Goal: Information Seeking & Learning: Learn about a topic

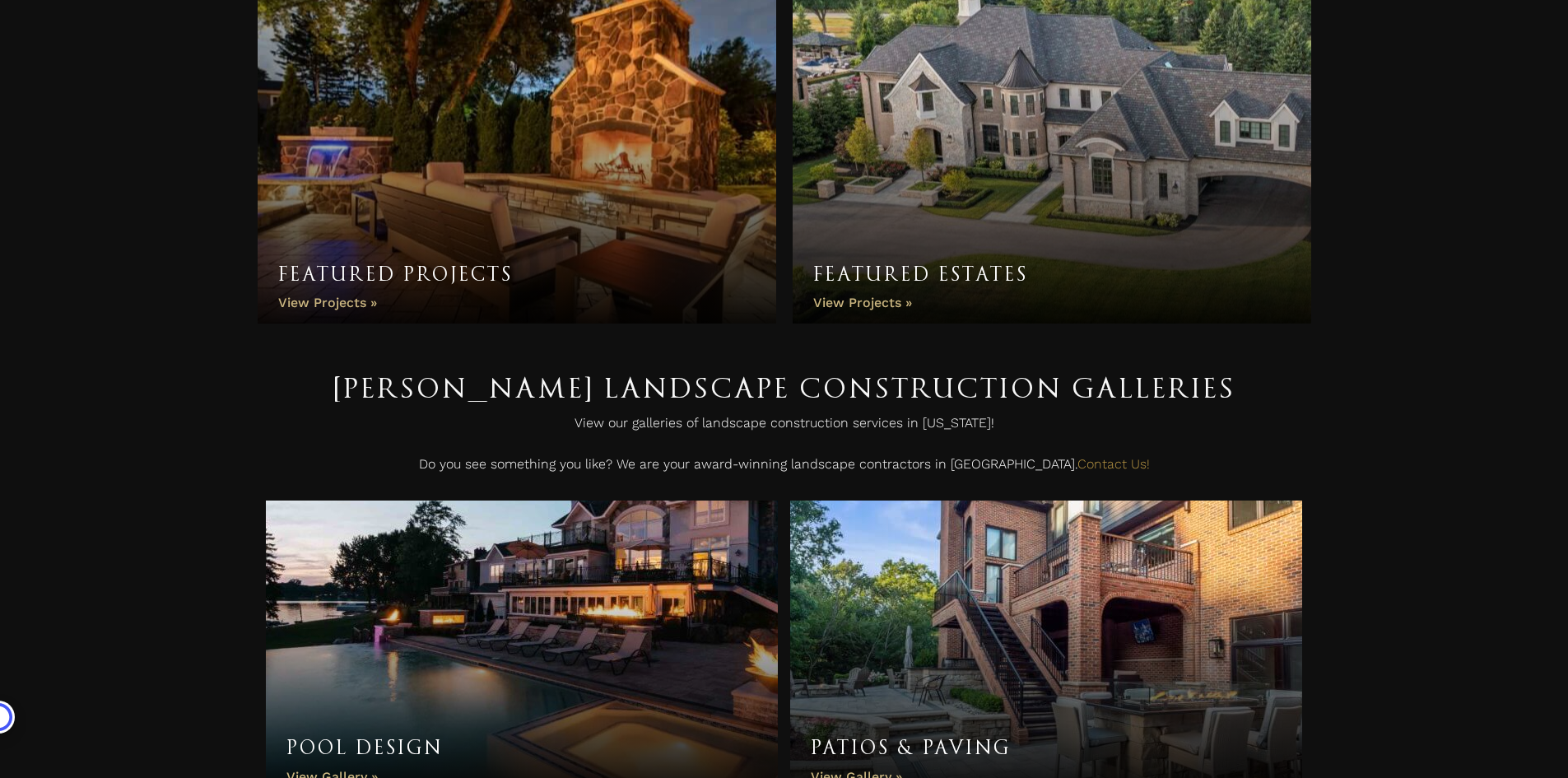
scroll to position [412, 0]
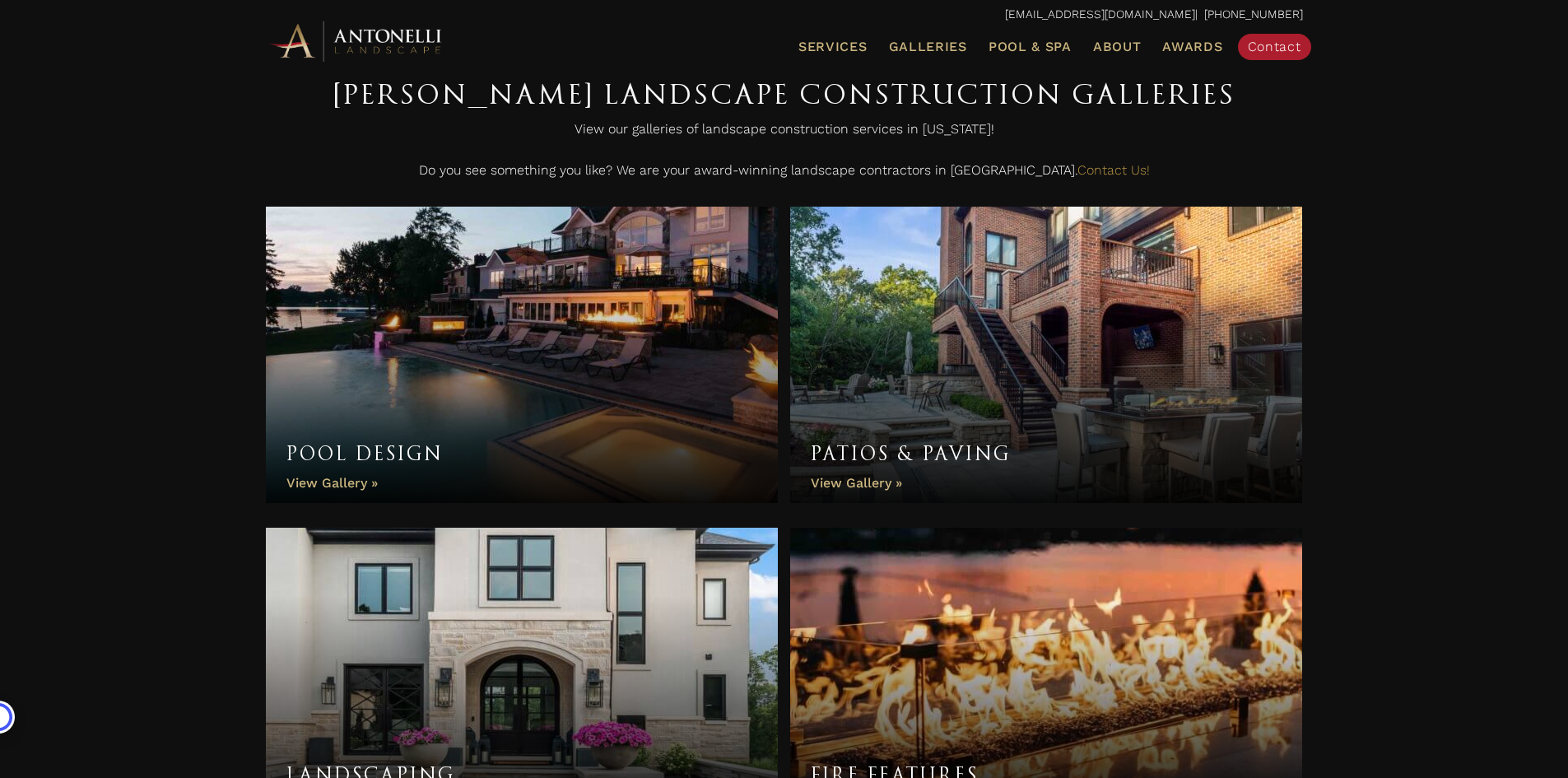
click at [422, 387] on link "Pool Design" at bounding box center [522, 355] width 513 height 296
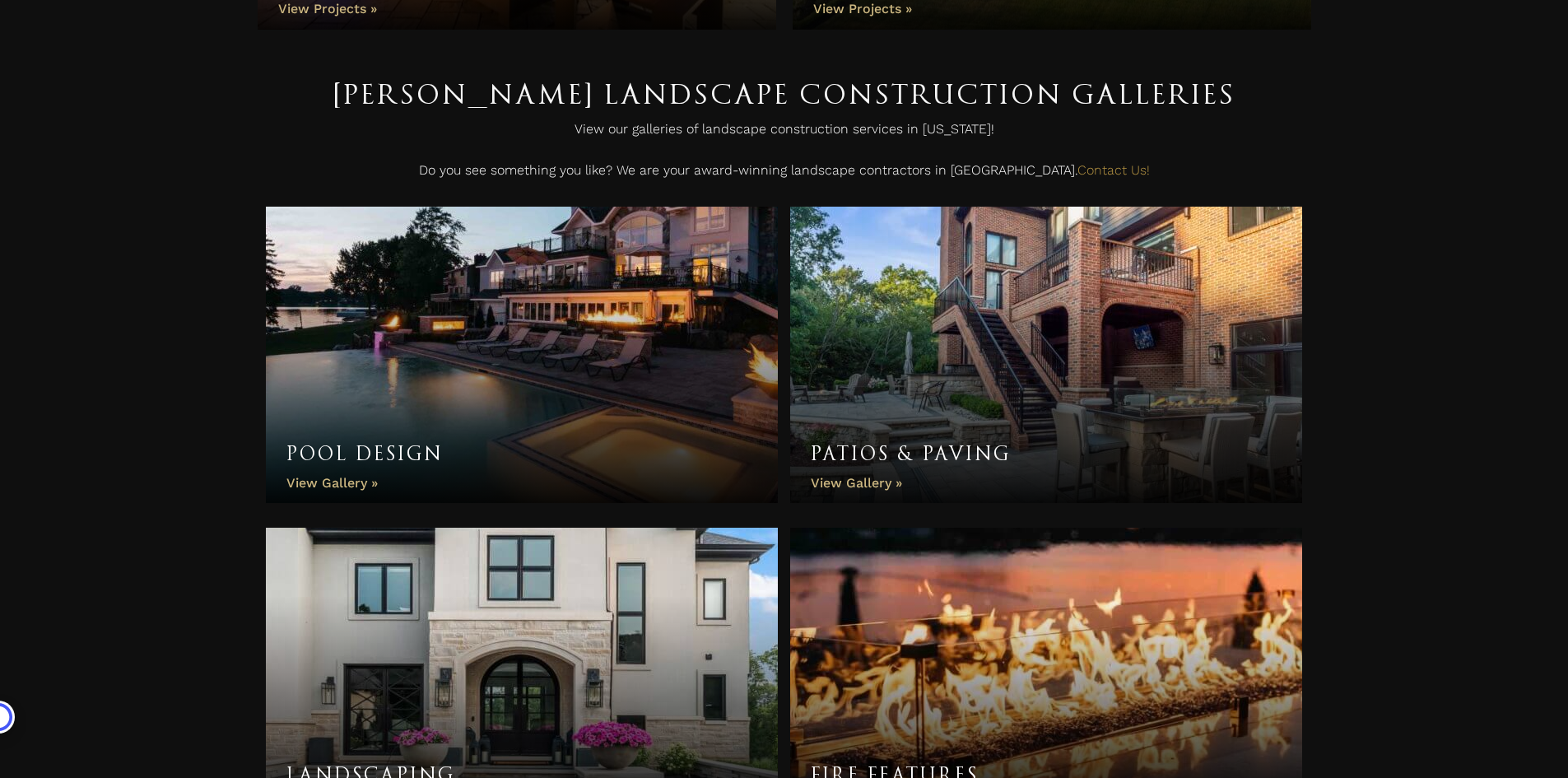
click at [478, 277] on link "Pool Design" at bounding box center [522, 355] width 513 height 296
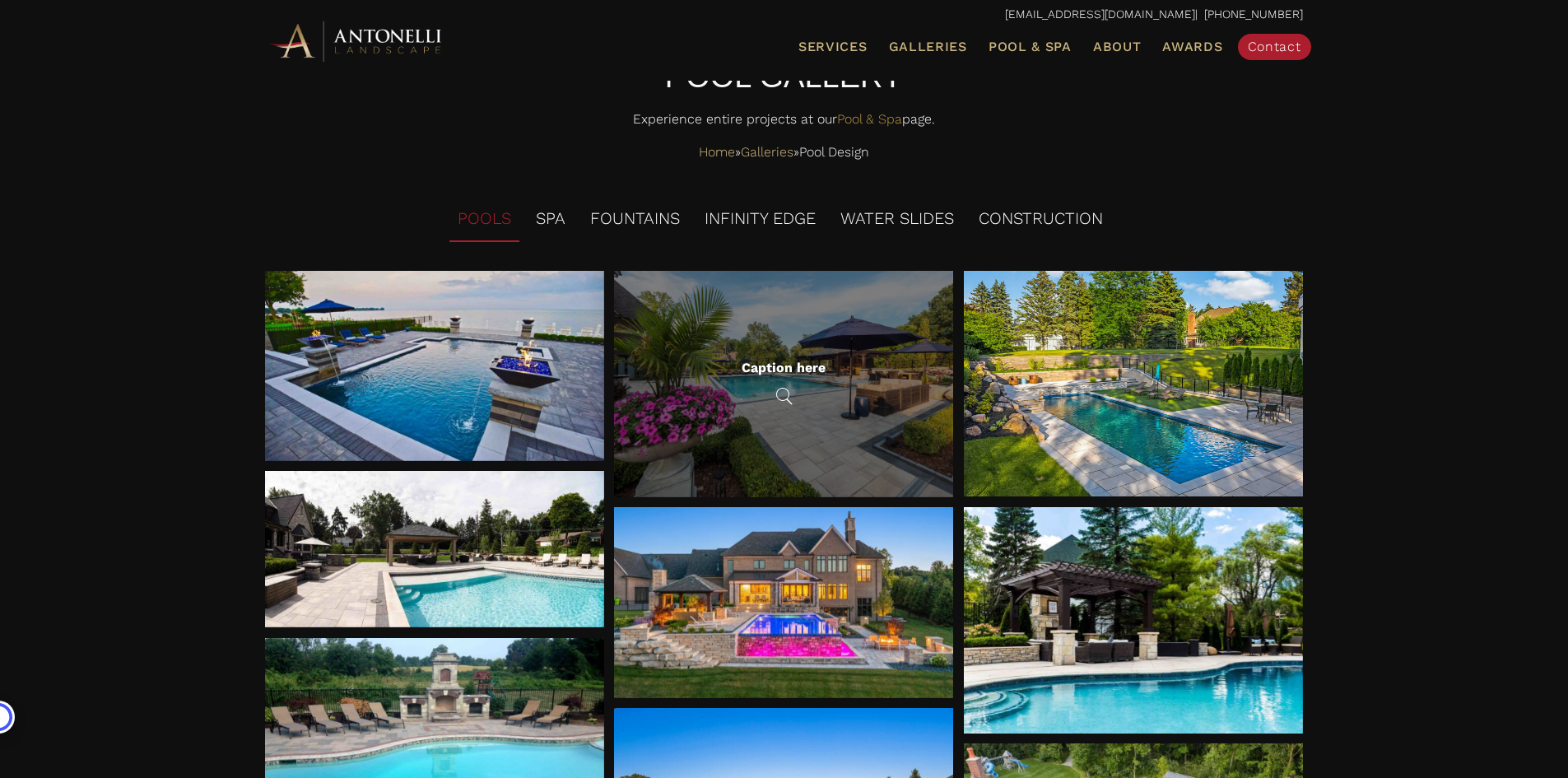
scroll to position [83, 0]
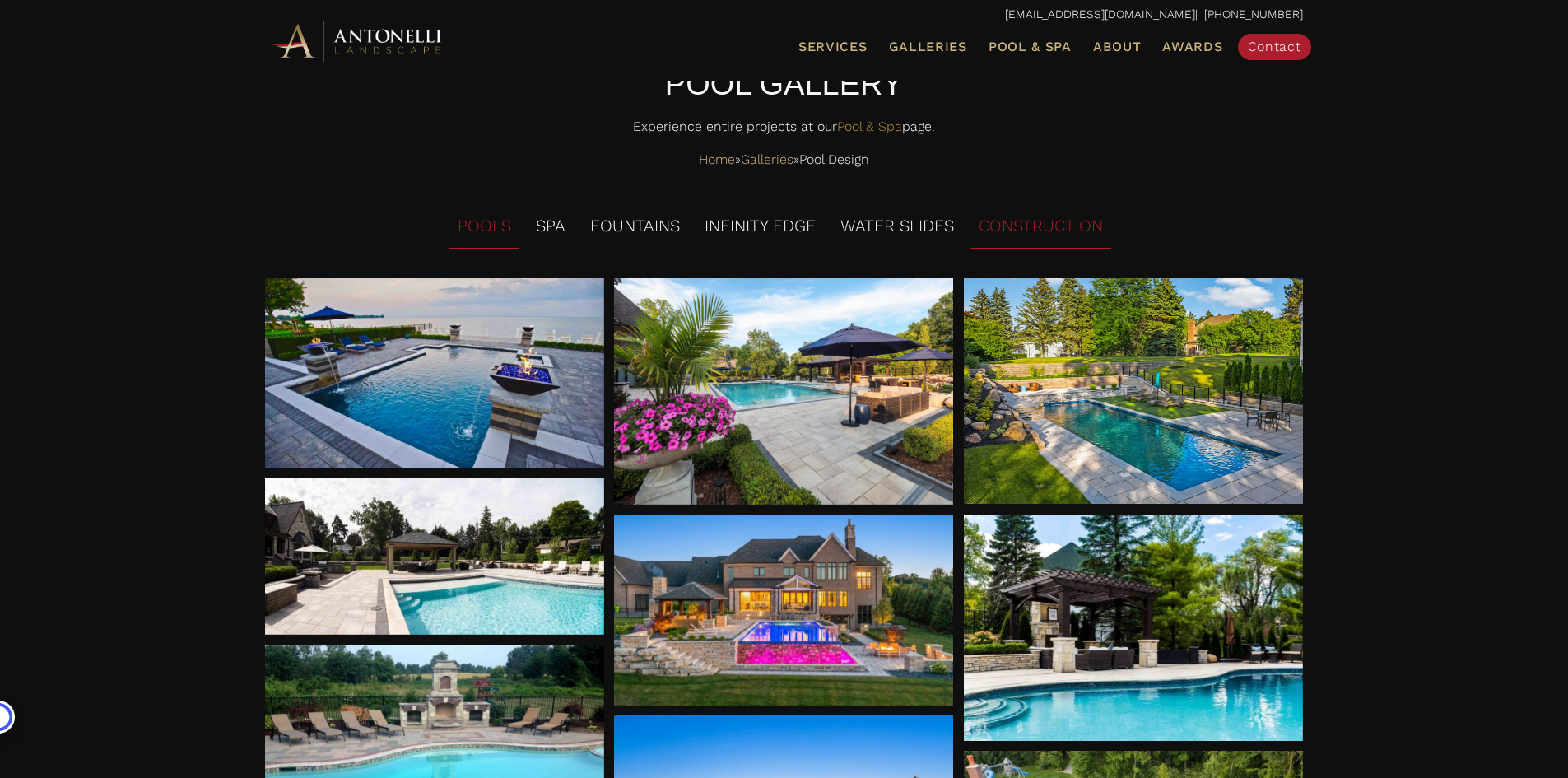
click at [1054, 239] on li "CONSTRUCTION" at bounding box center [1040, 227] width 141 height 46
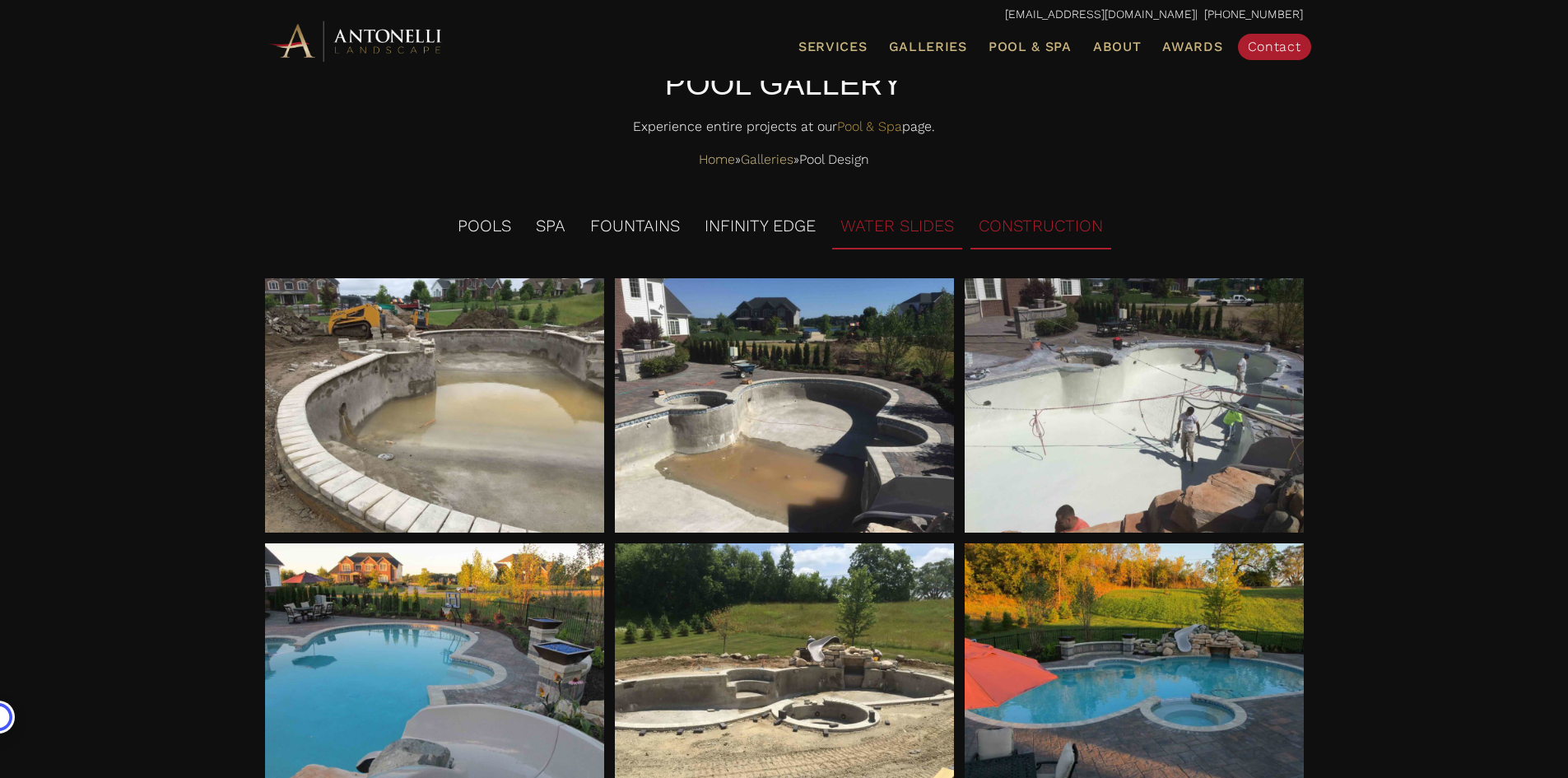
click at [908, 227] on li "WATER SLIDES" at bounding box center [897, 227] width 130 height 46
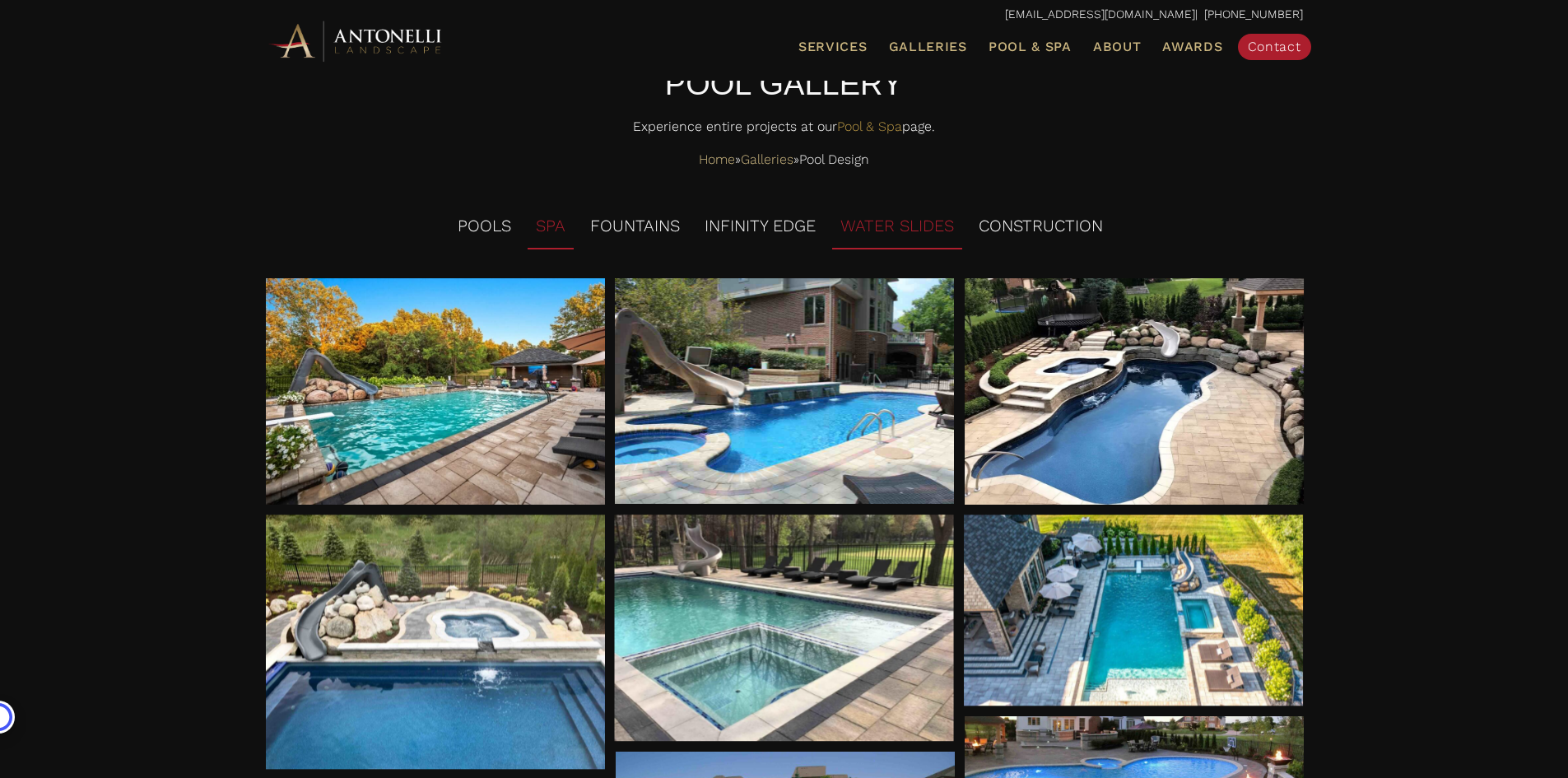
drag, startPoint x: 632, startPoint y: 215, endPoint x: 532, endPoint y: 217, distance: 100.0
click at [632, 215] on li "FOUNTAINS" at bounding box center [634, 227] width 106 height 46
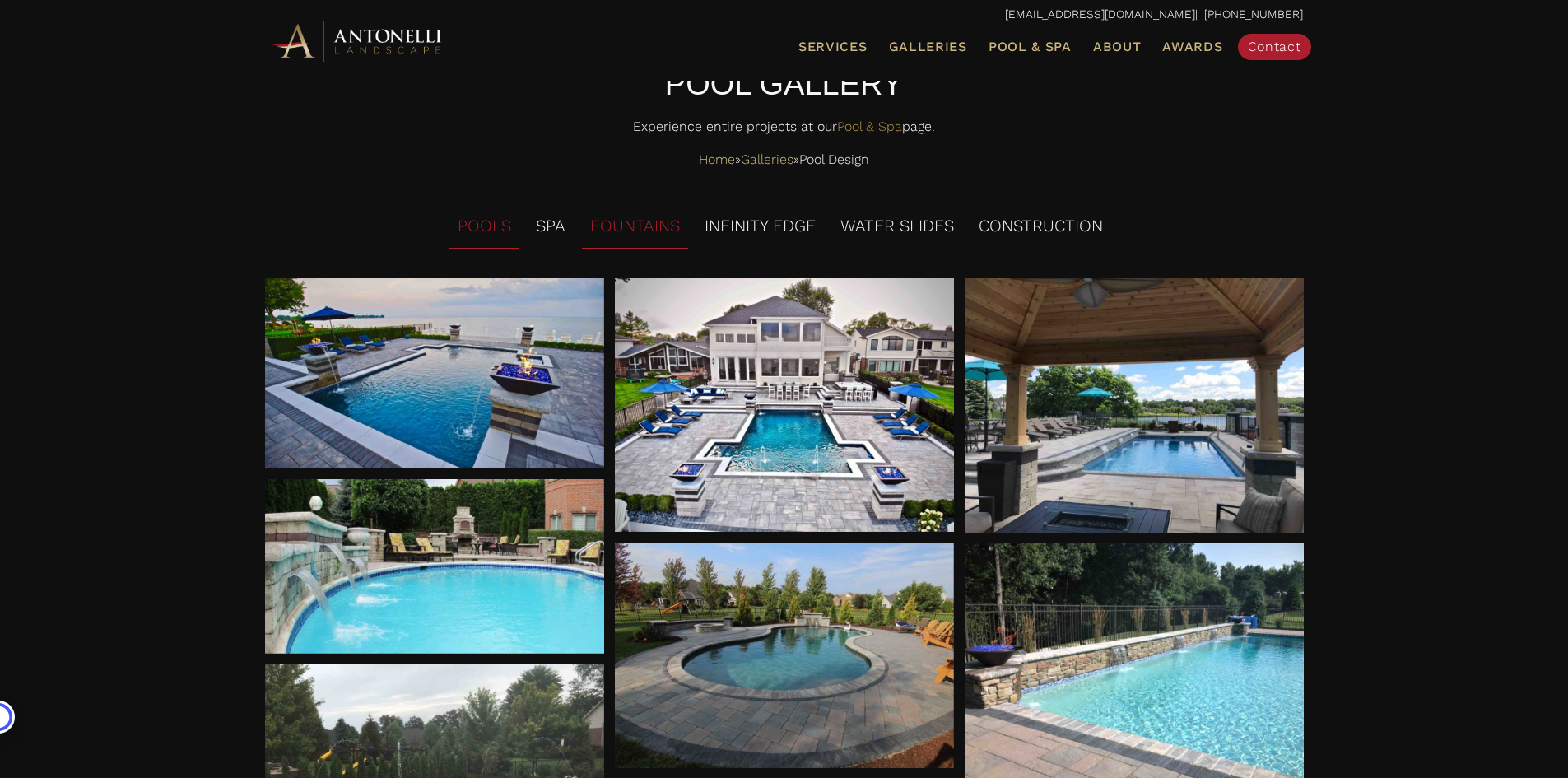
click at [503, 215] on li "POOLS" at bounding box center [484, 227] width 70 height 46
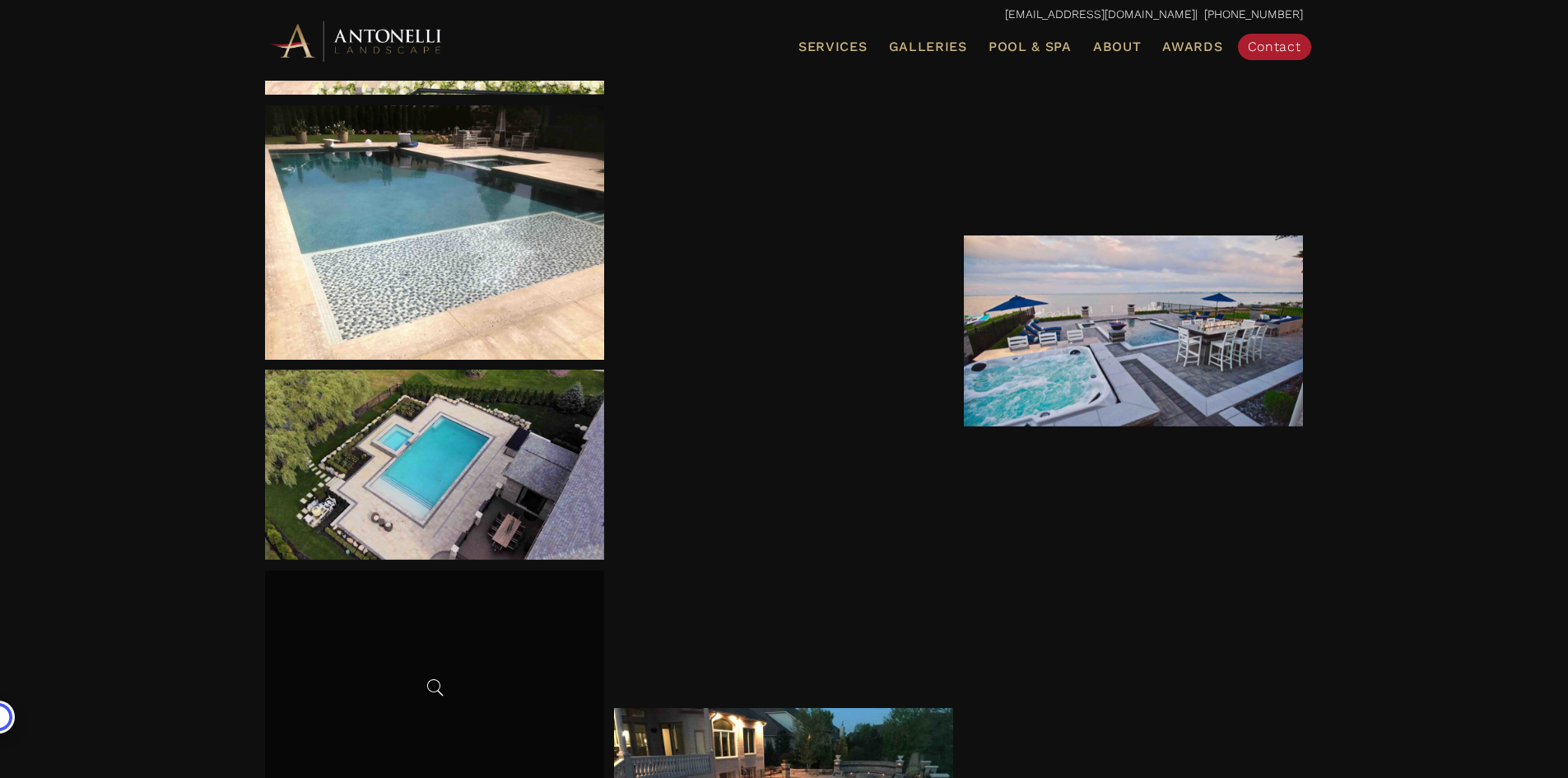
scroll to position [3703, 0]
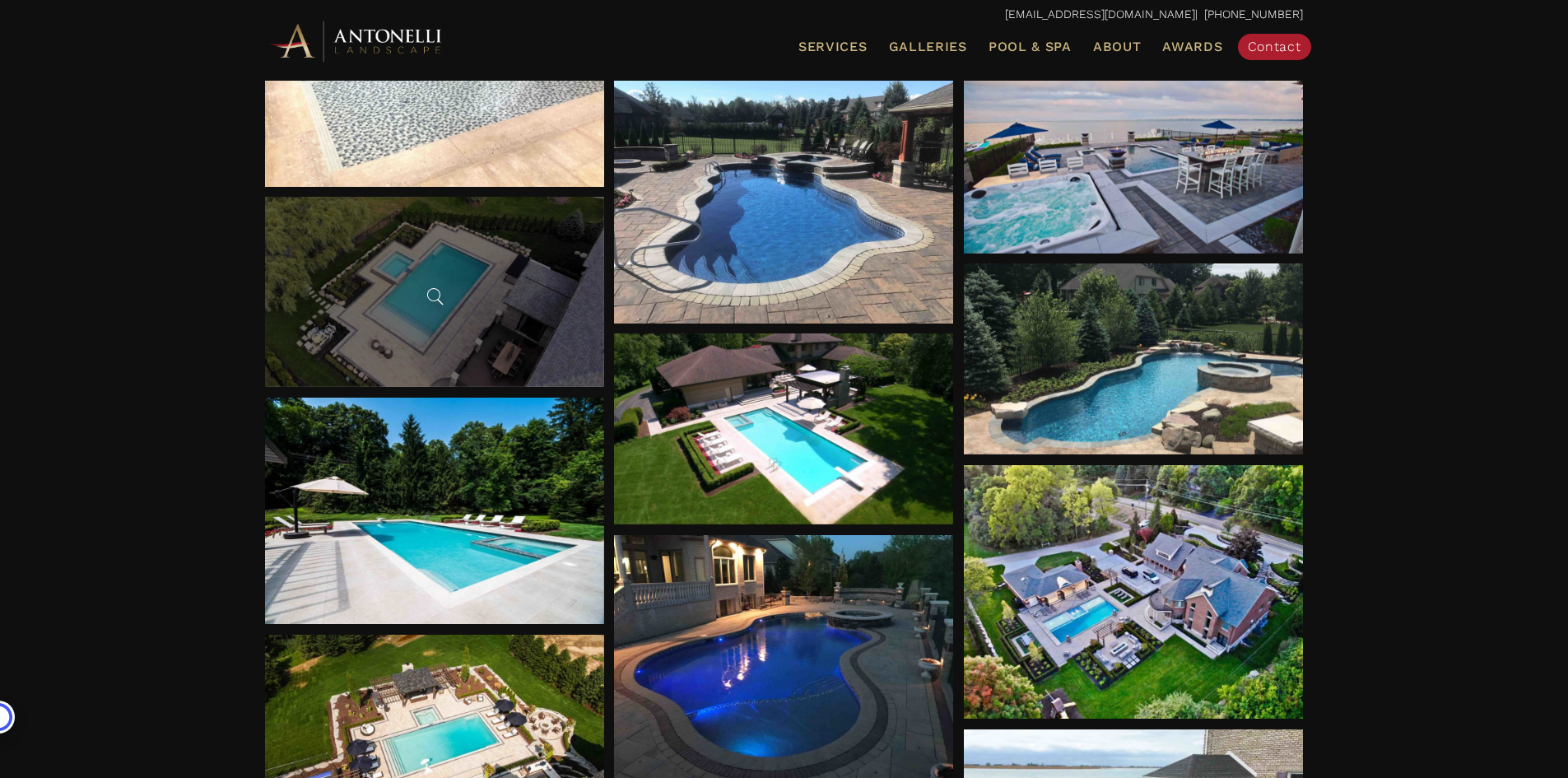
click at [456, 323] on div at bounding box center [434, 291] width 339 height 190
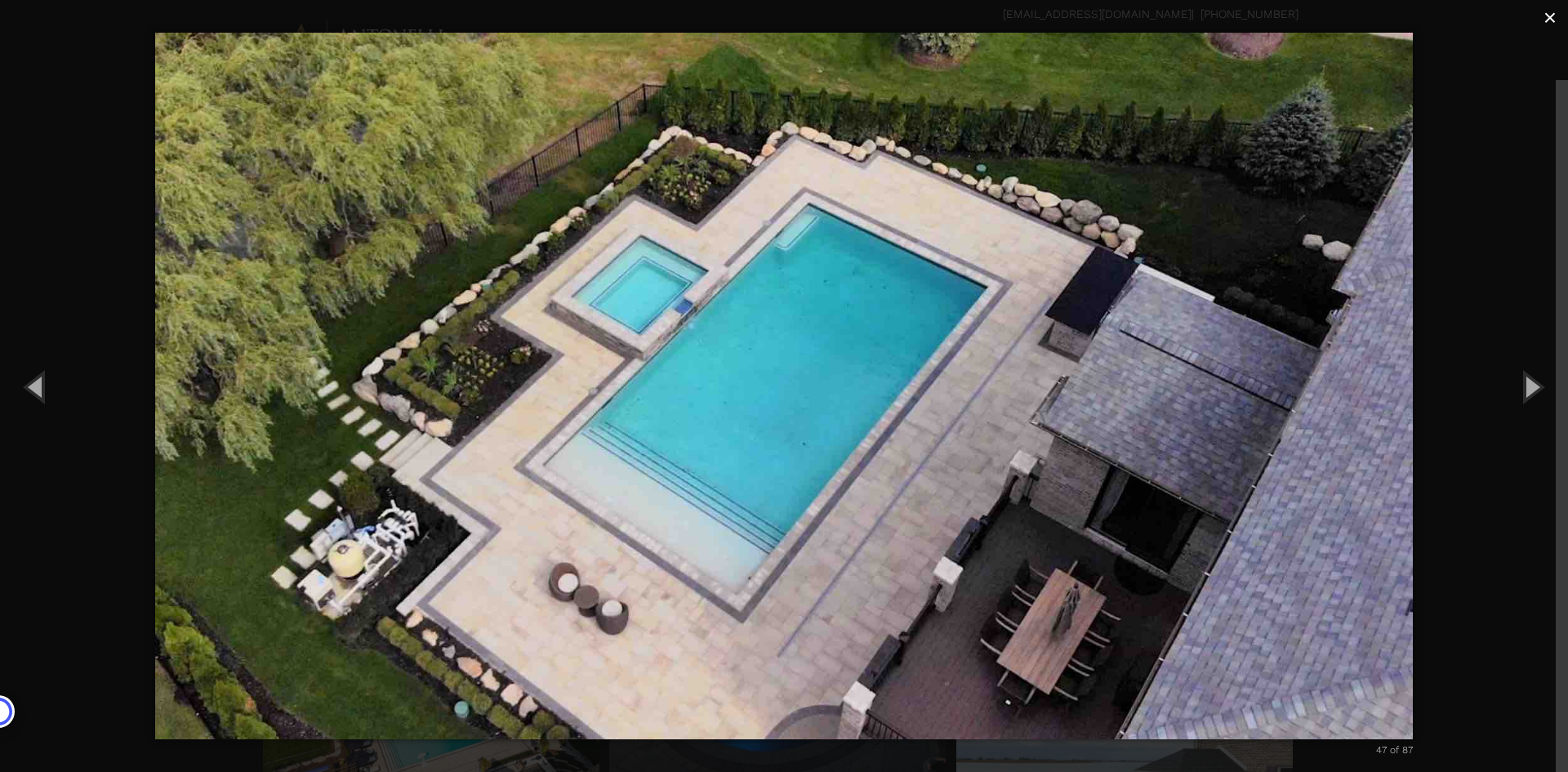
click at [1536, 21] on button "×" at bounding box center [1550, 18] width 36 height 36
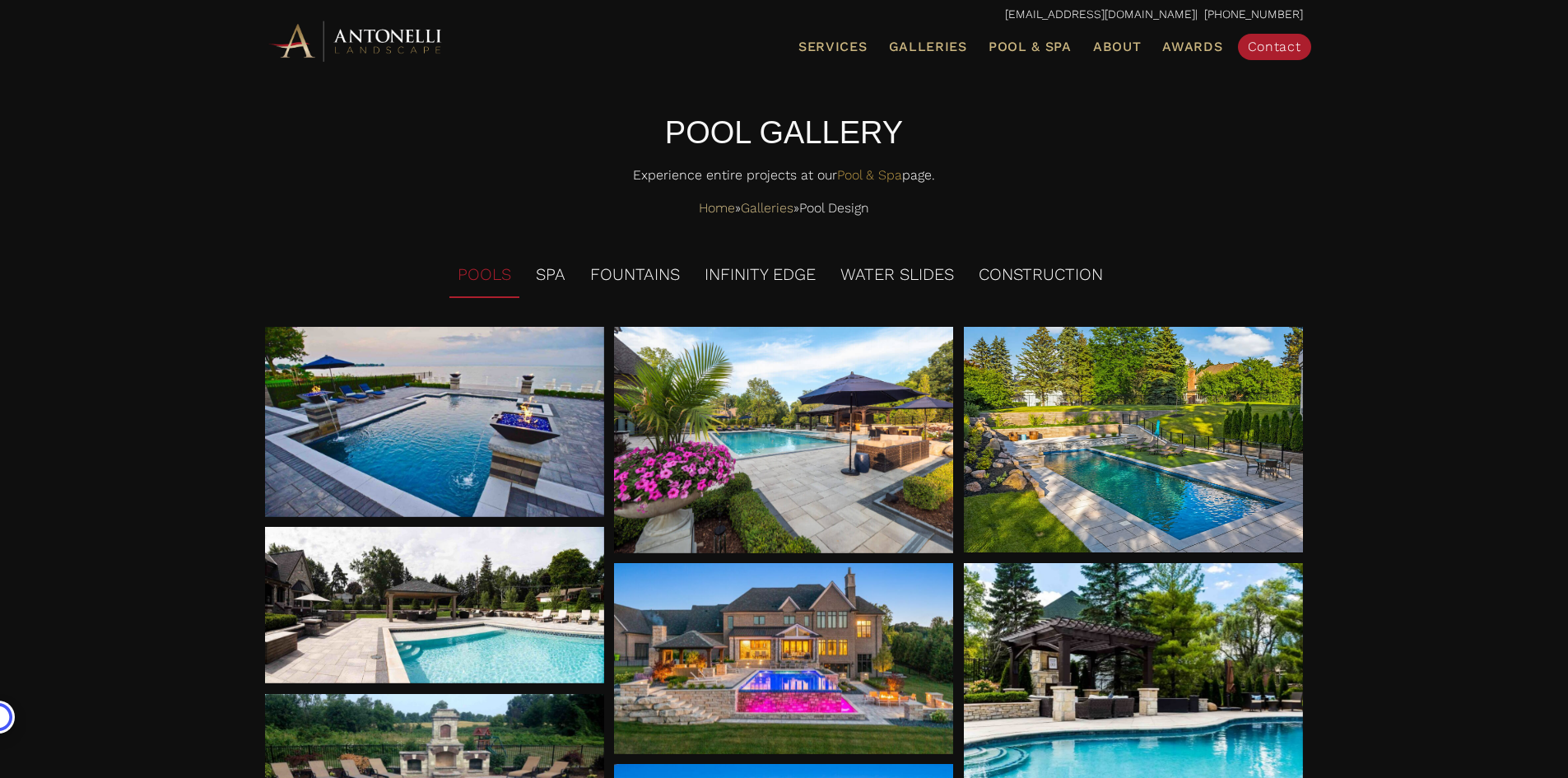
scroll to position [0, 0]
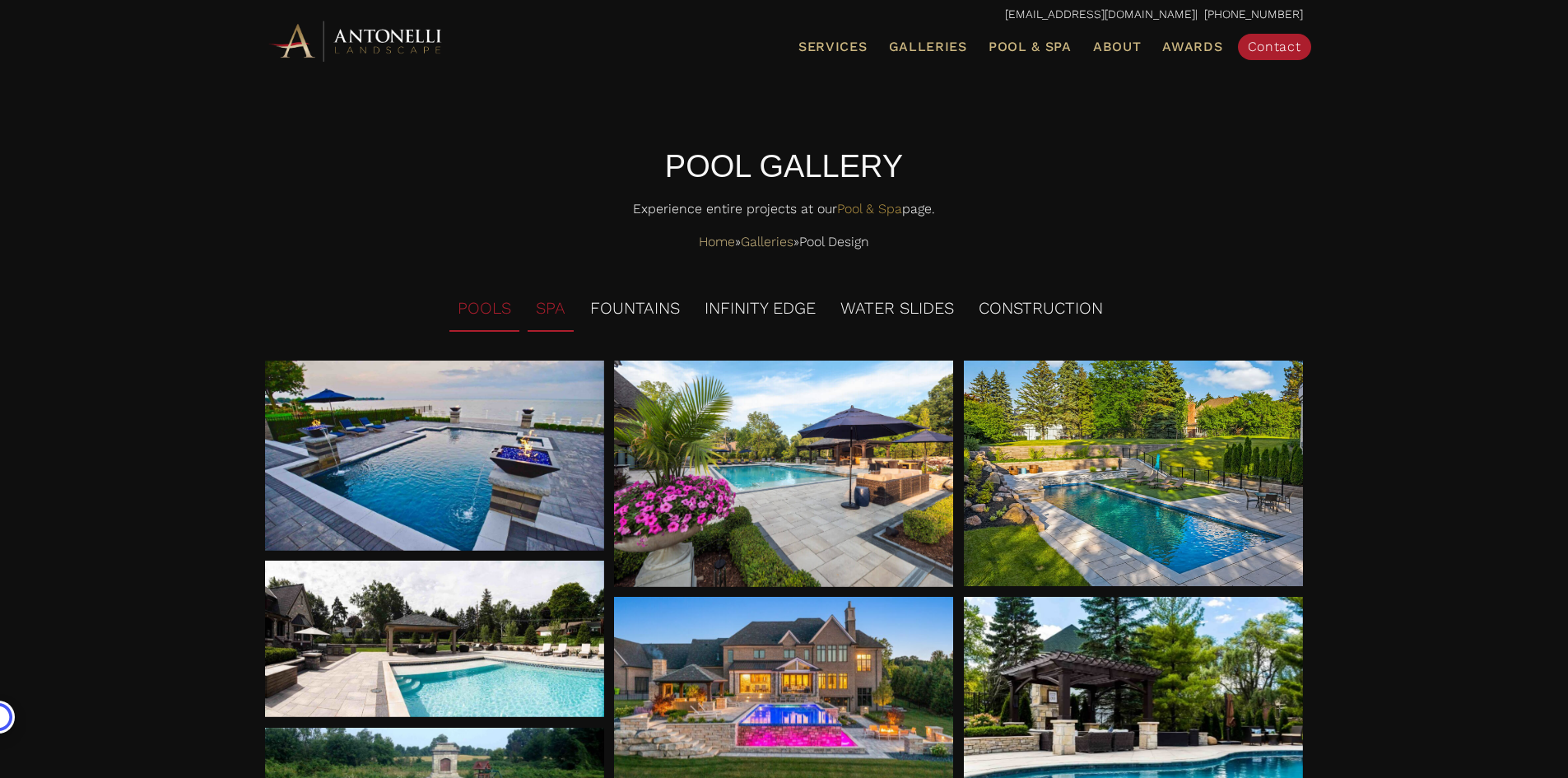
click at [553, 311] on li "SPA" at bounding box center [550, 308] width 46 height 46
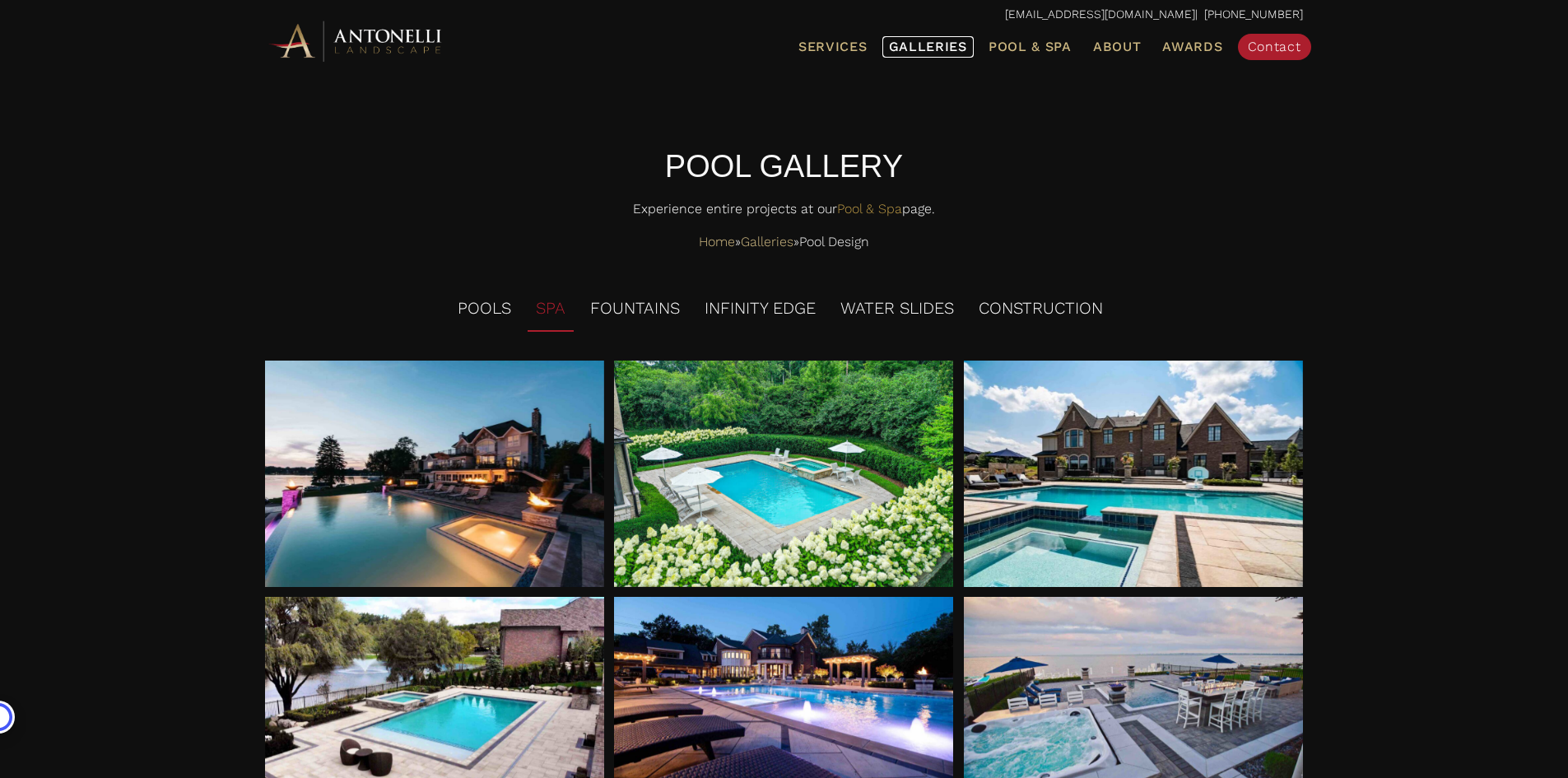
click at [906, 46] on span "Galleries" at bounding box center [928, 47] width 78 height 16
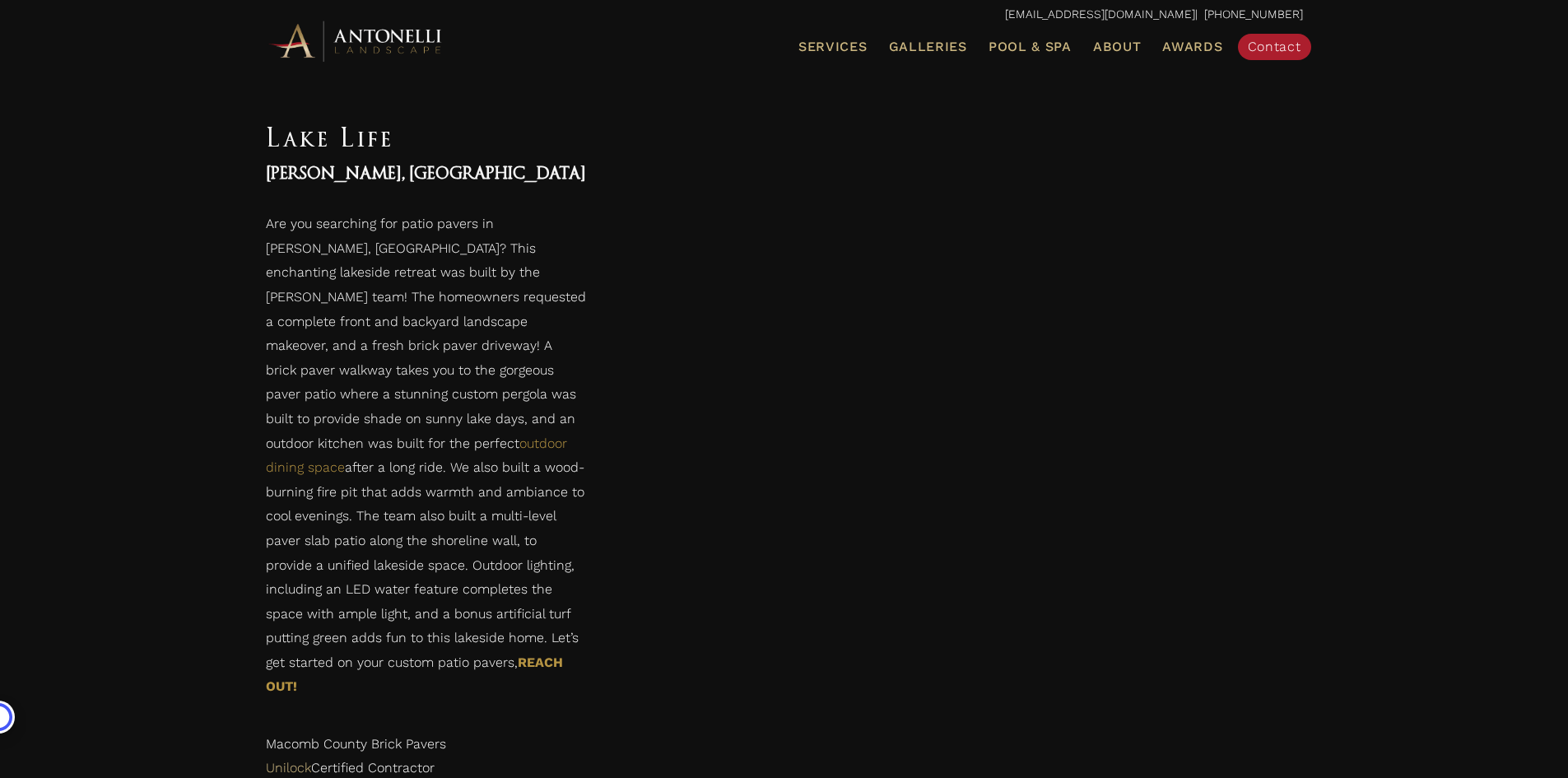
scroll to position [1728, 0]
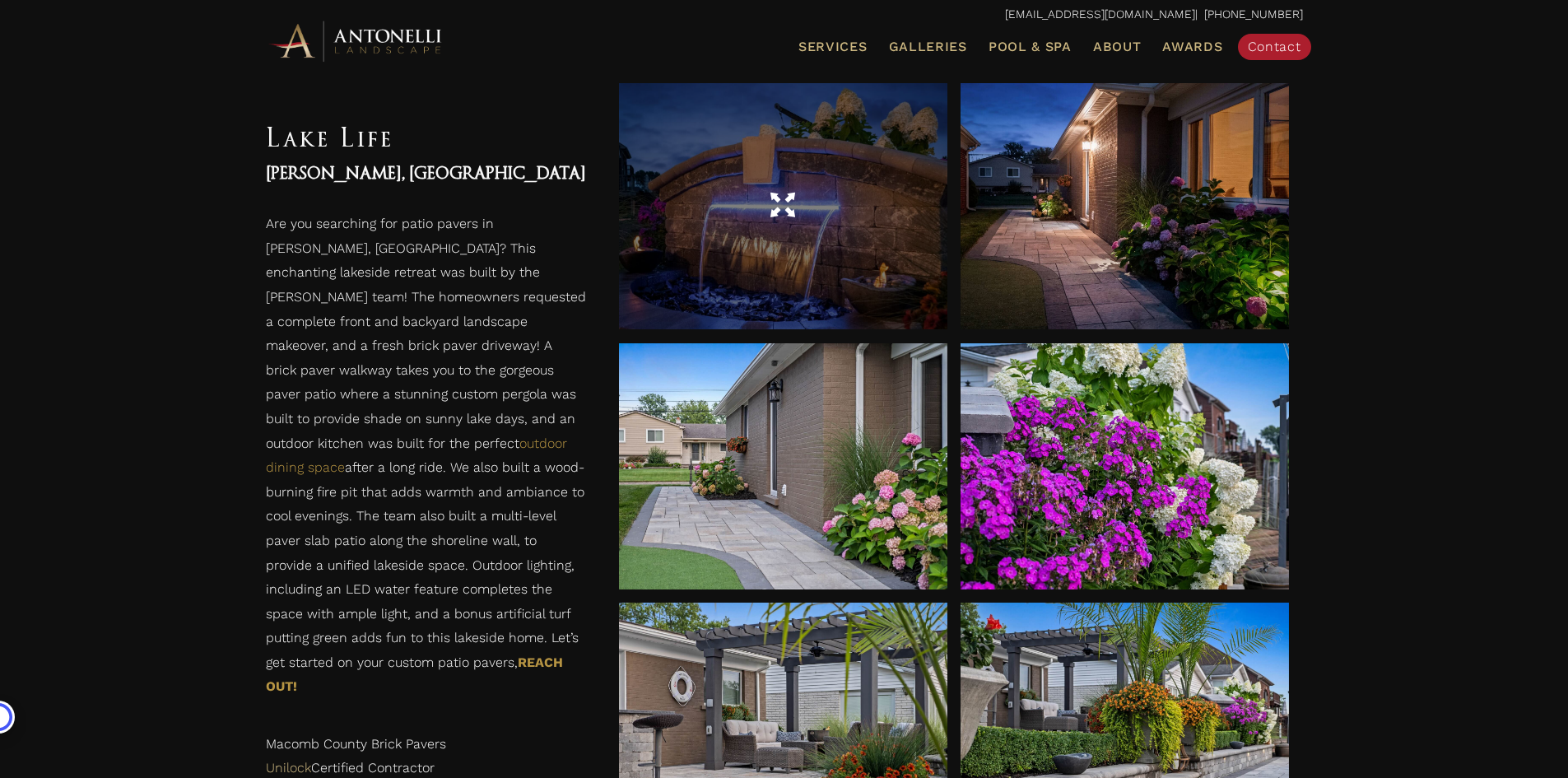
click at [846, 292] on div at bounding box center [783, 206] width 328 height 246
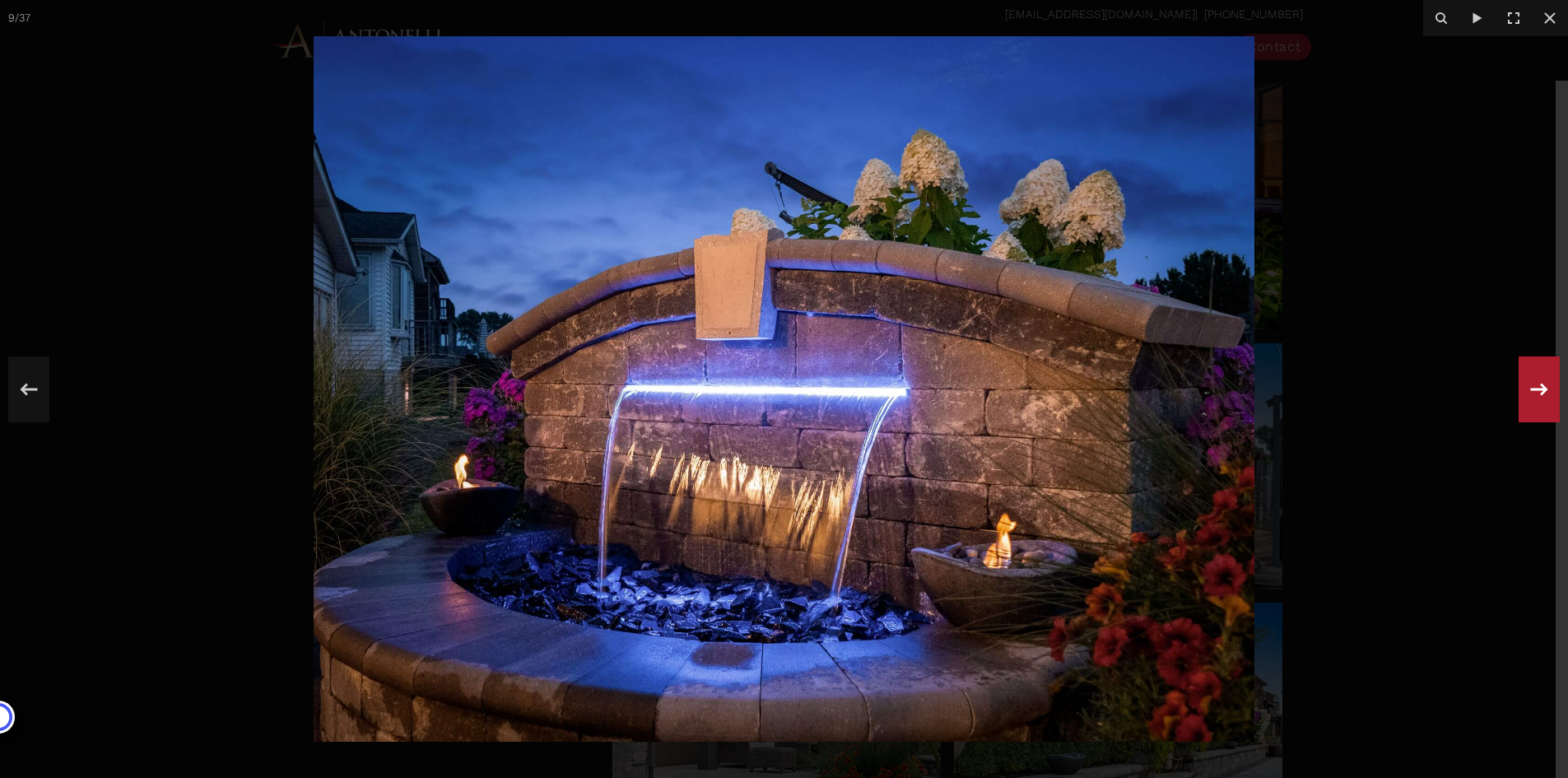
click at [1538, 385] on icon at bounding box center [1540, 389] width 29 height 54
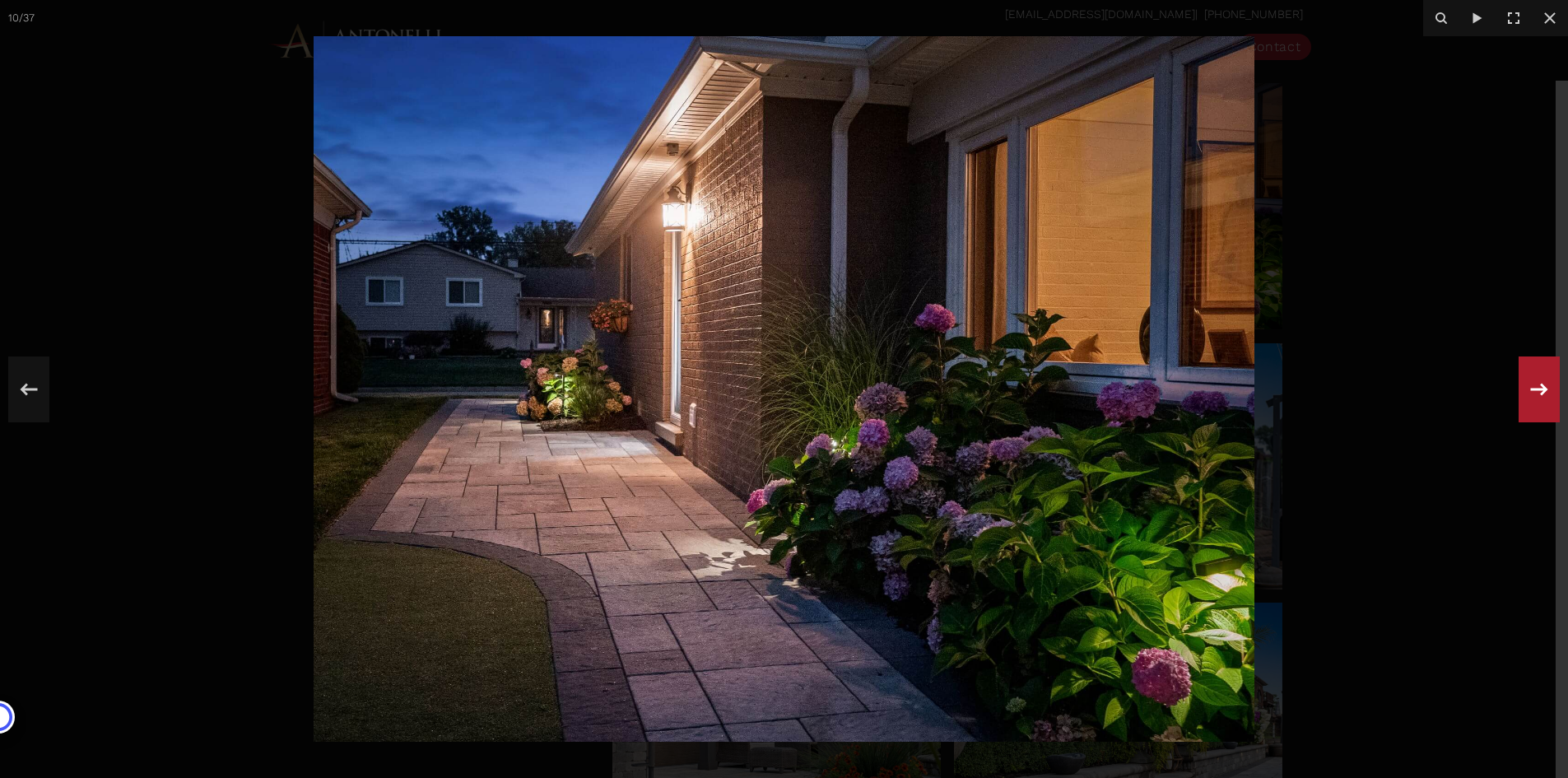
click at [1538, 385] on icon at bounding box center [1540, 389] width 29 height 54
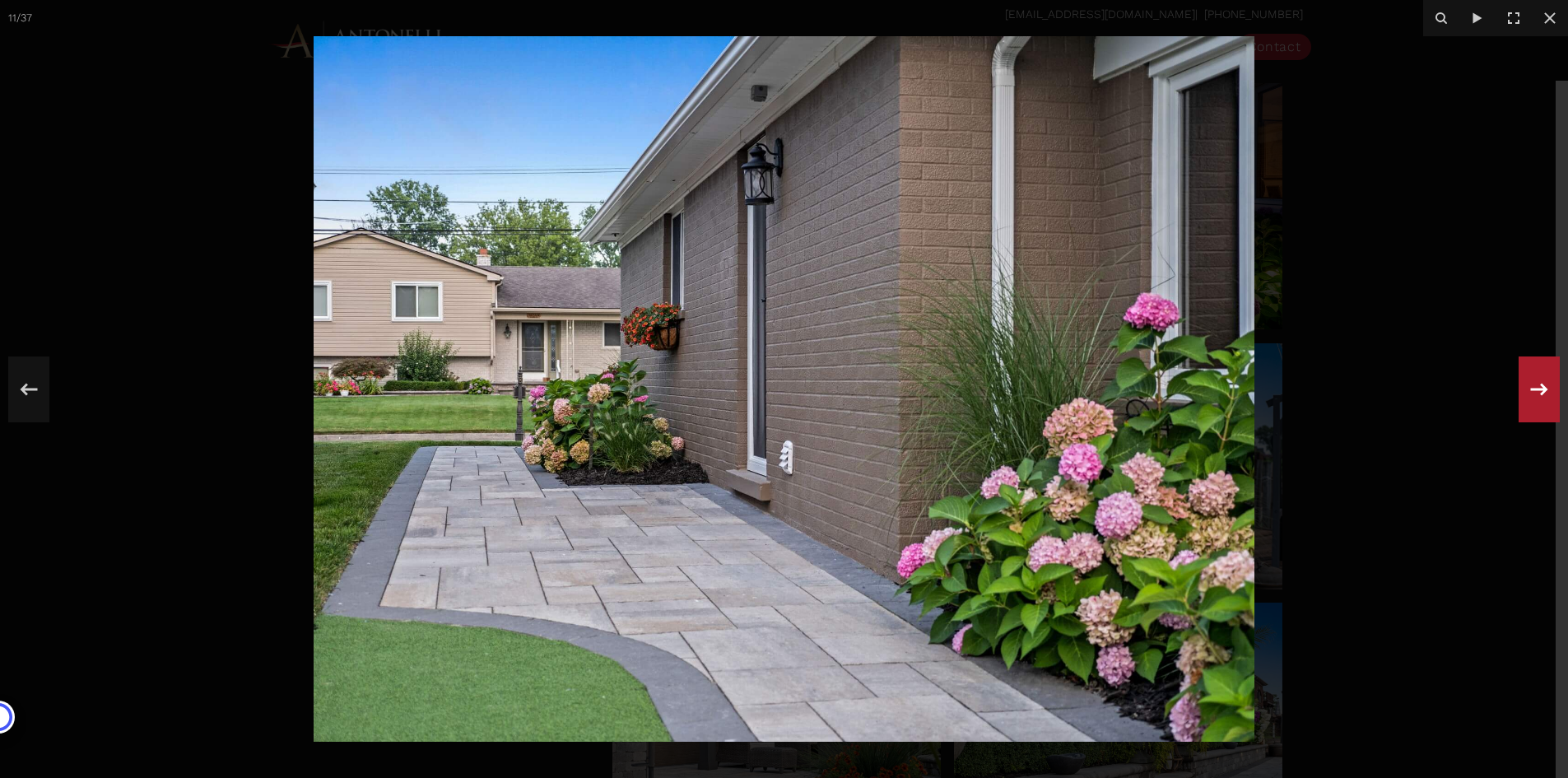
click at [1538, 385] on icon at bounding box center [1540, 389] width 29 height 54
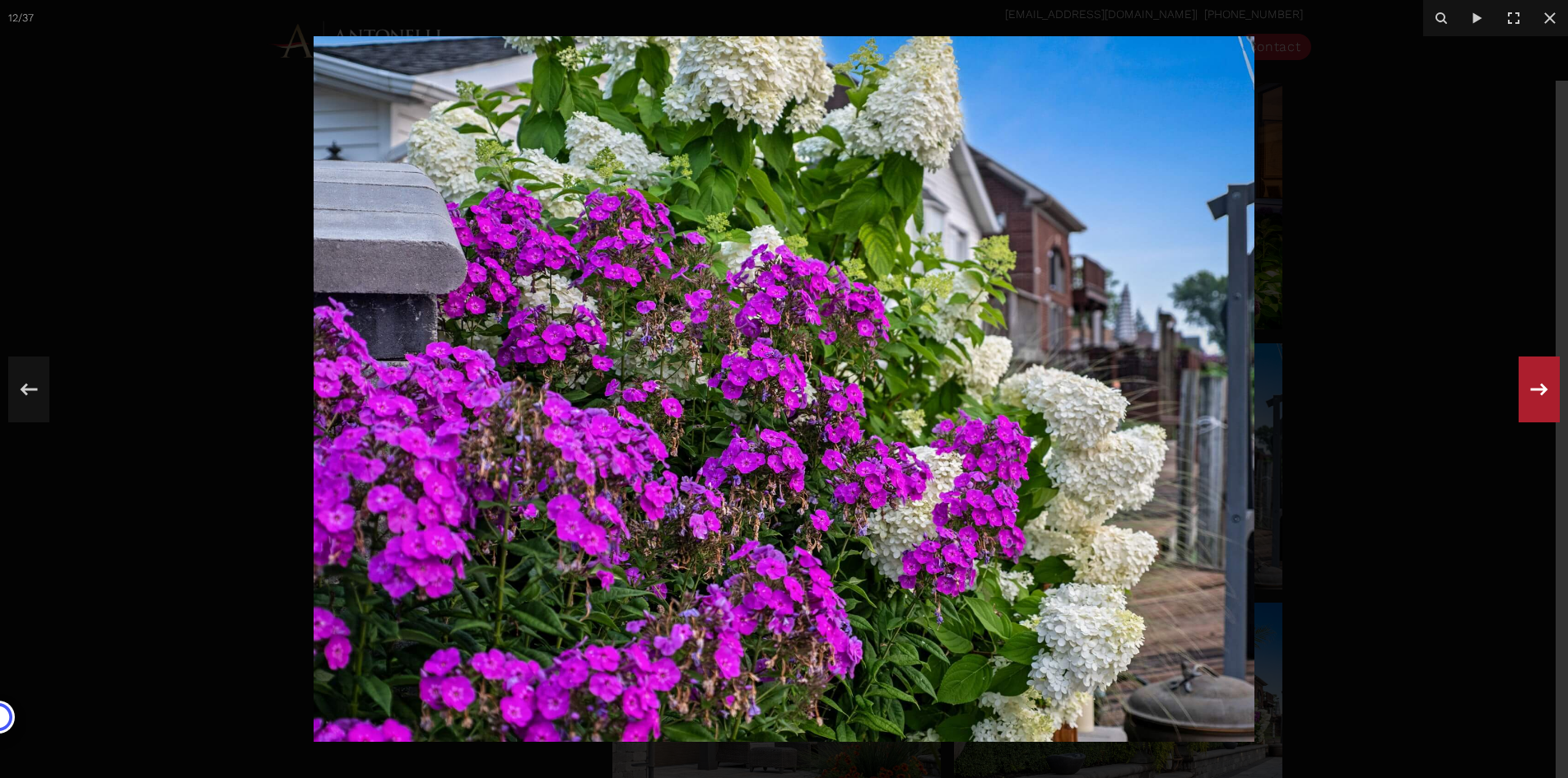
click at [1538, 385] on icon at bounding box center [1540, 389] width 29 height 54
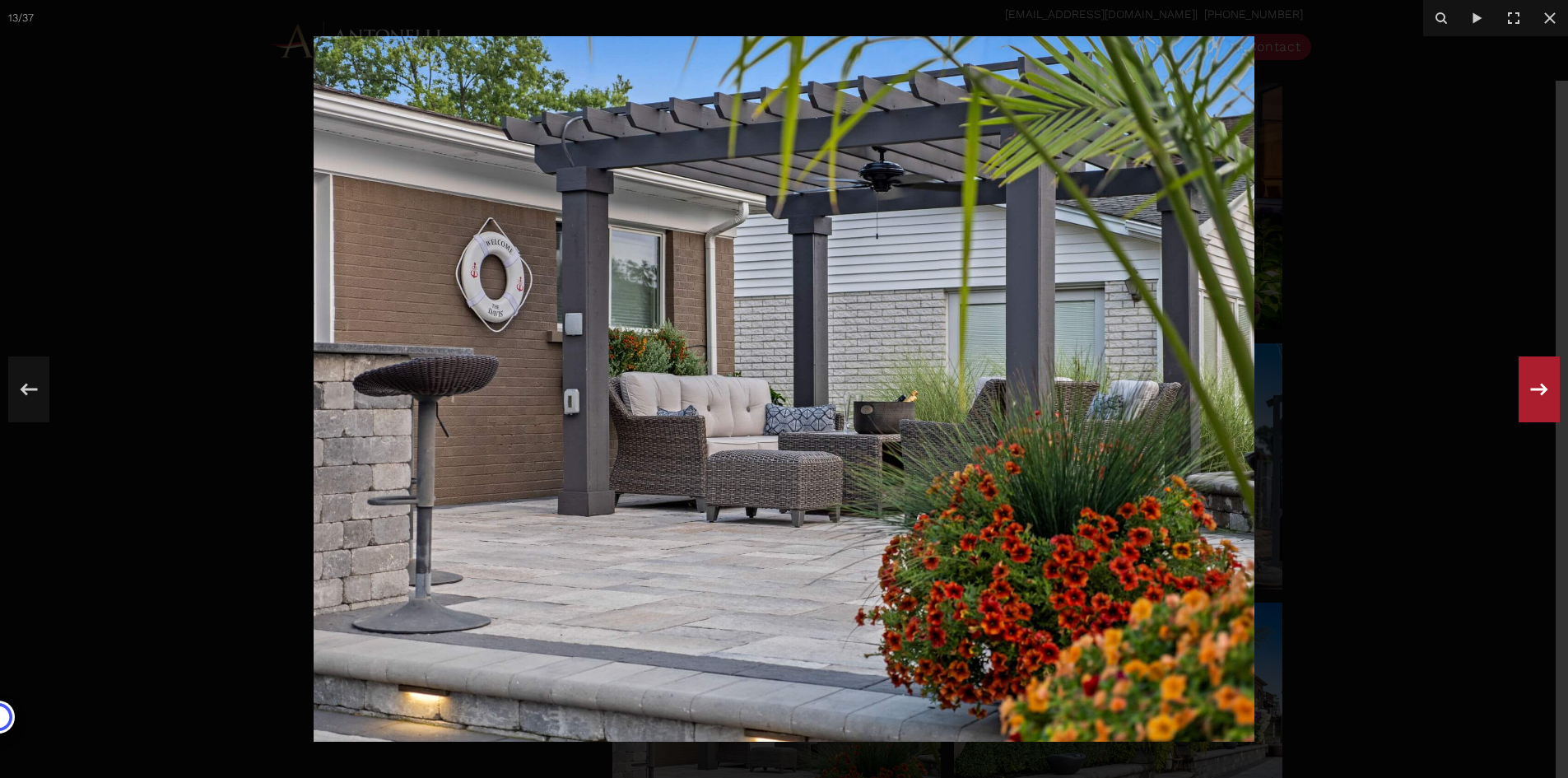
click at [1538, 385] on icon at bounding box center [1540, 389] width 29 height 54
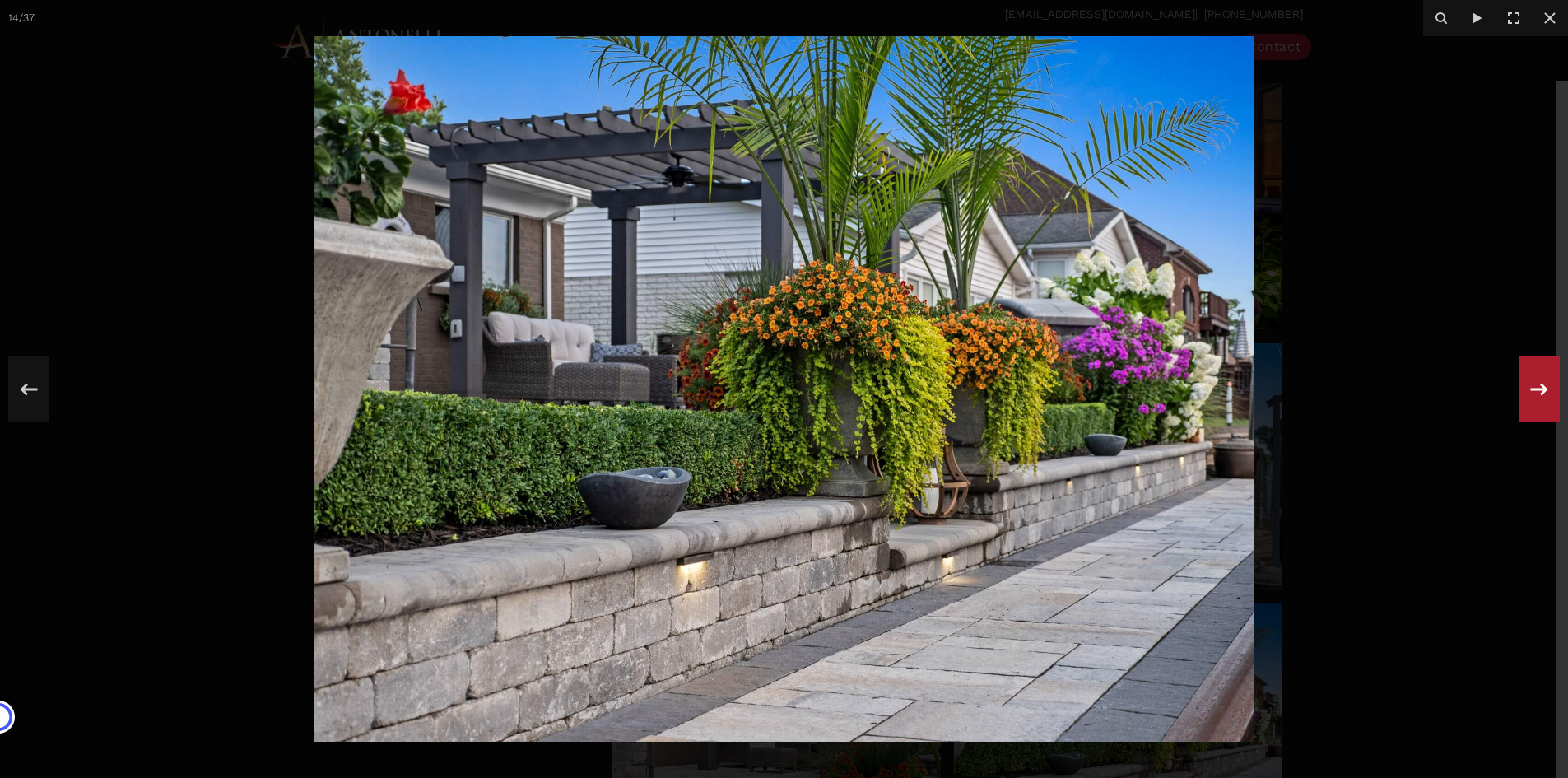
click at [1527, 389] on icon at bounding box center [1540, 389] width 29 height 54
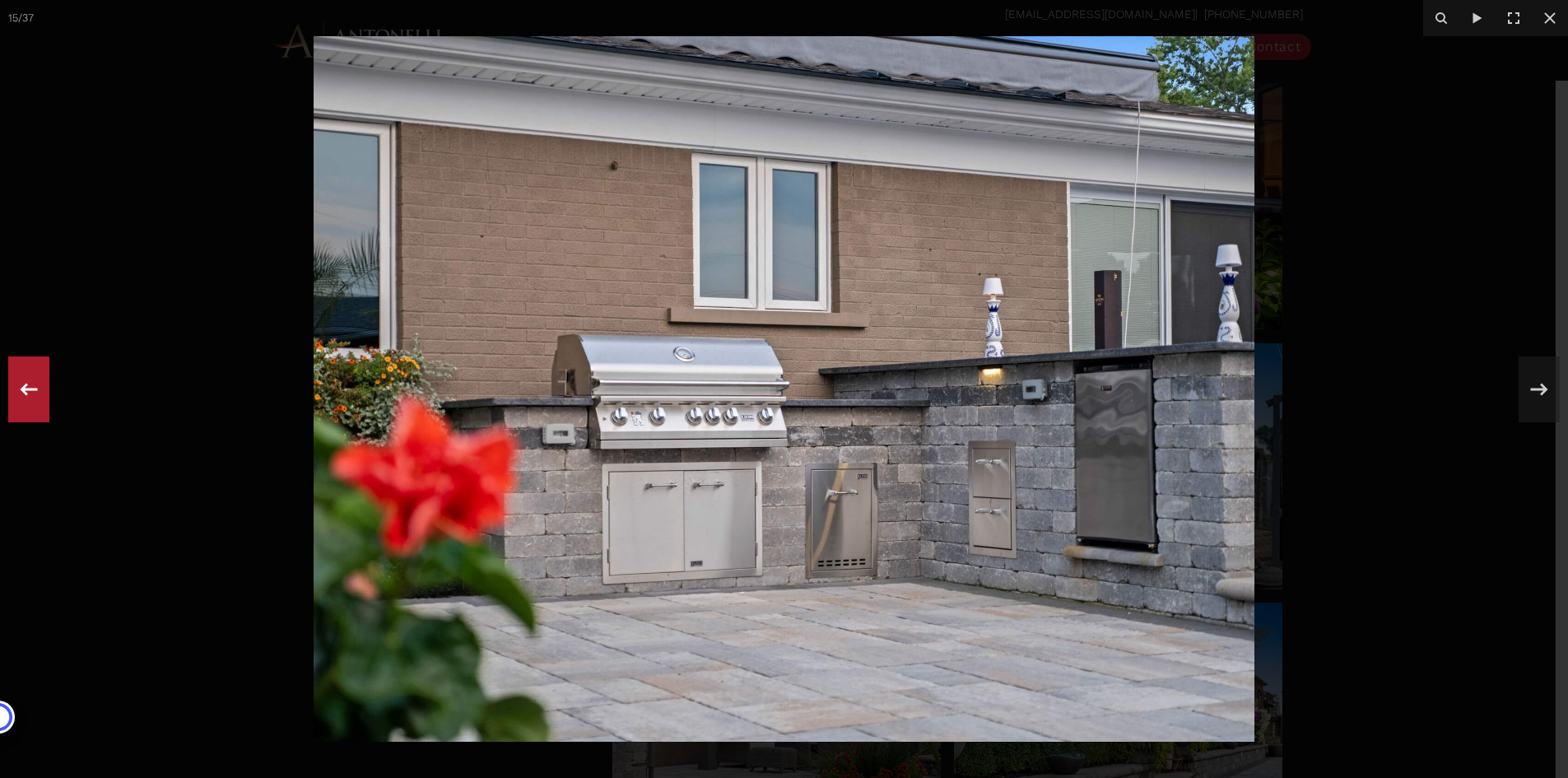
click at [31, 391] on icon at bounding box center [28, 389] width 29 height 54
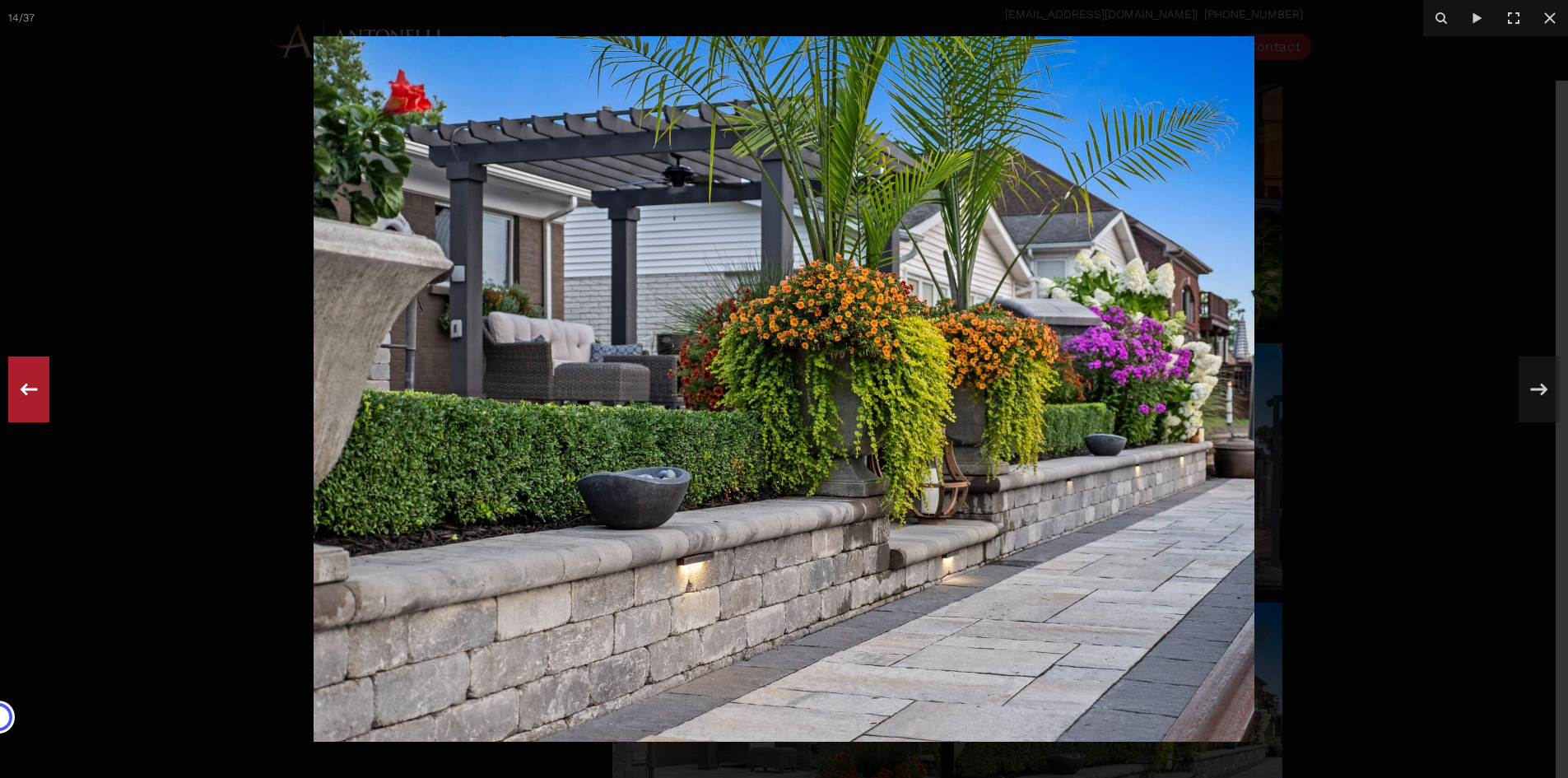
click at [31, 391] on icon at bounding box center [28, 389] width 29 height 54
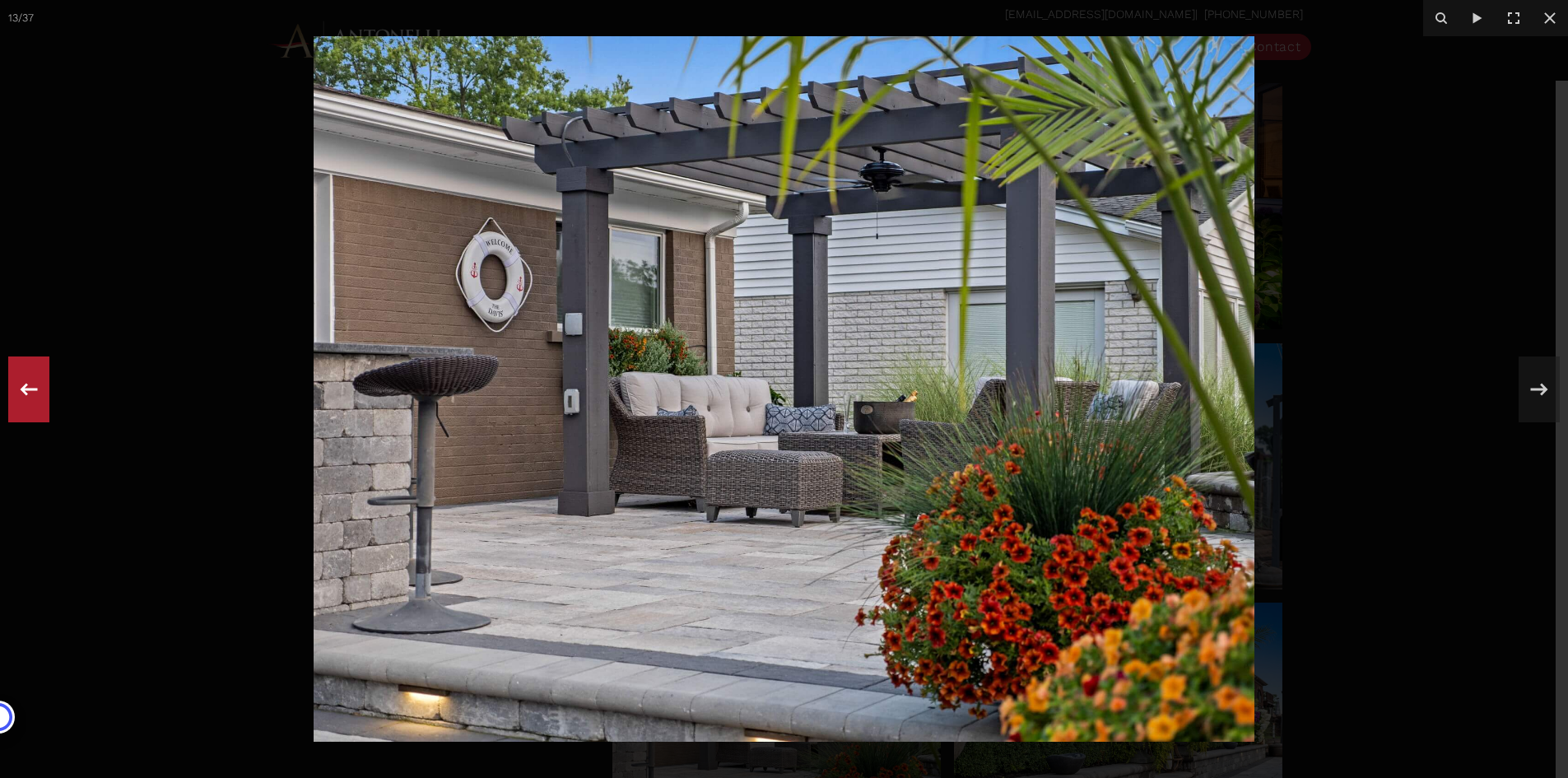
click at [31, 391] on icon at bounding box center [28, 389] width 29 height 54
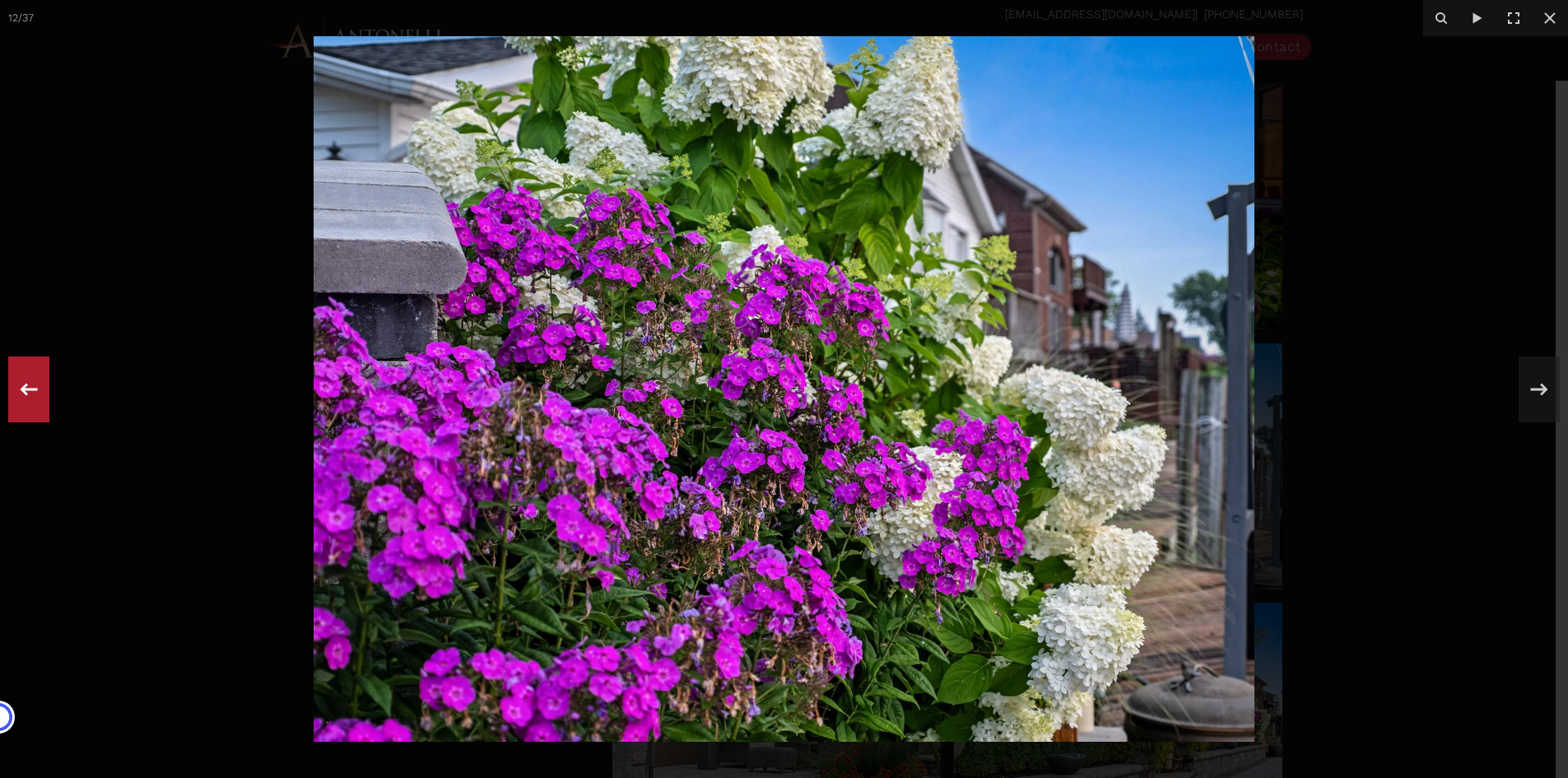
click at [31, 391] on icon at bounding box center [28, 389] width 29 height 54
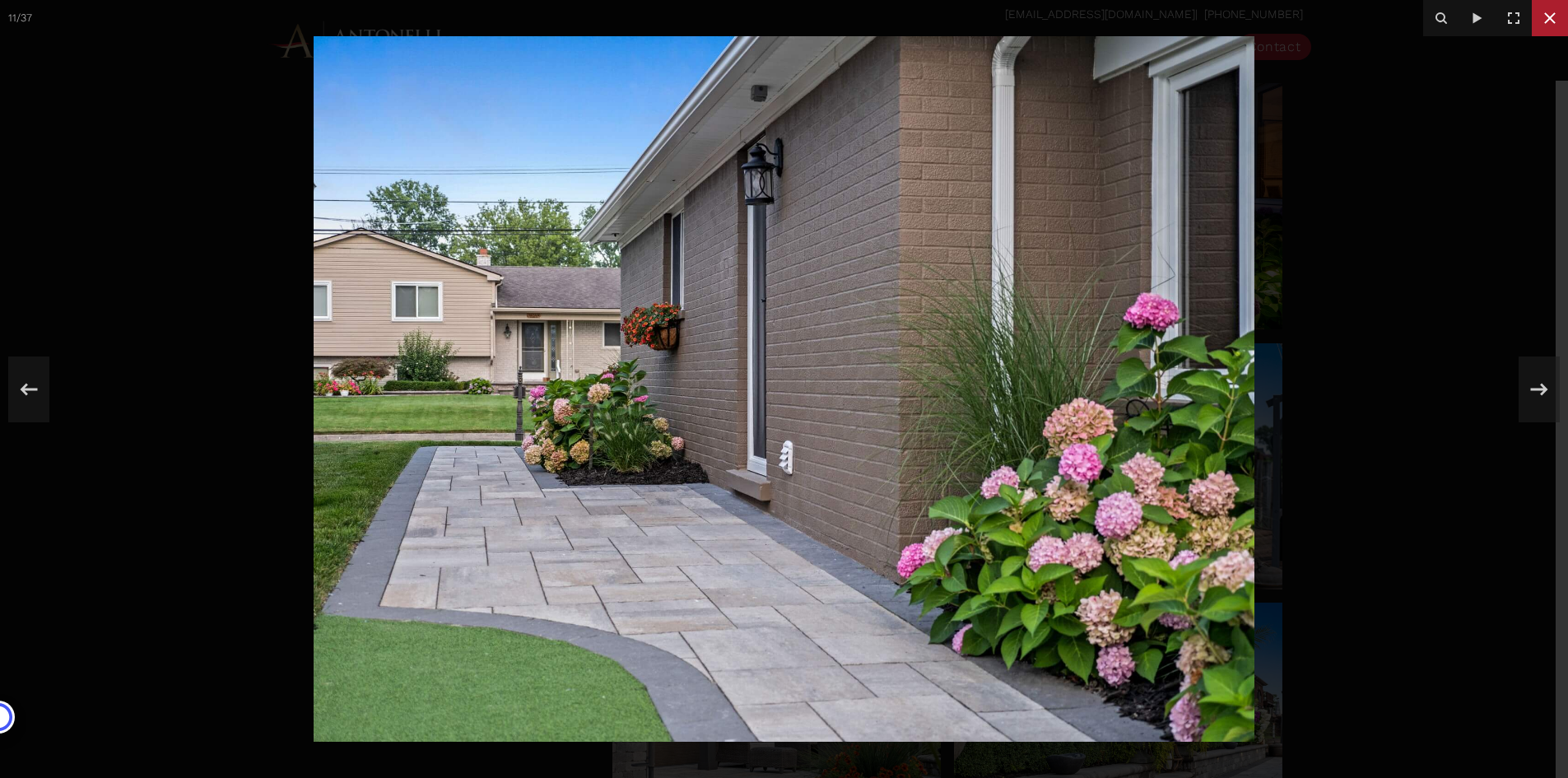
click at [1556, 22] on icon at bounding box center [1550, 18] width 20 height 20
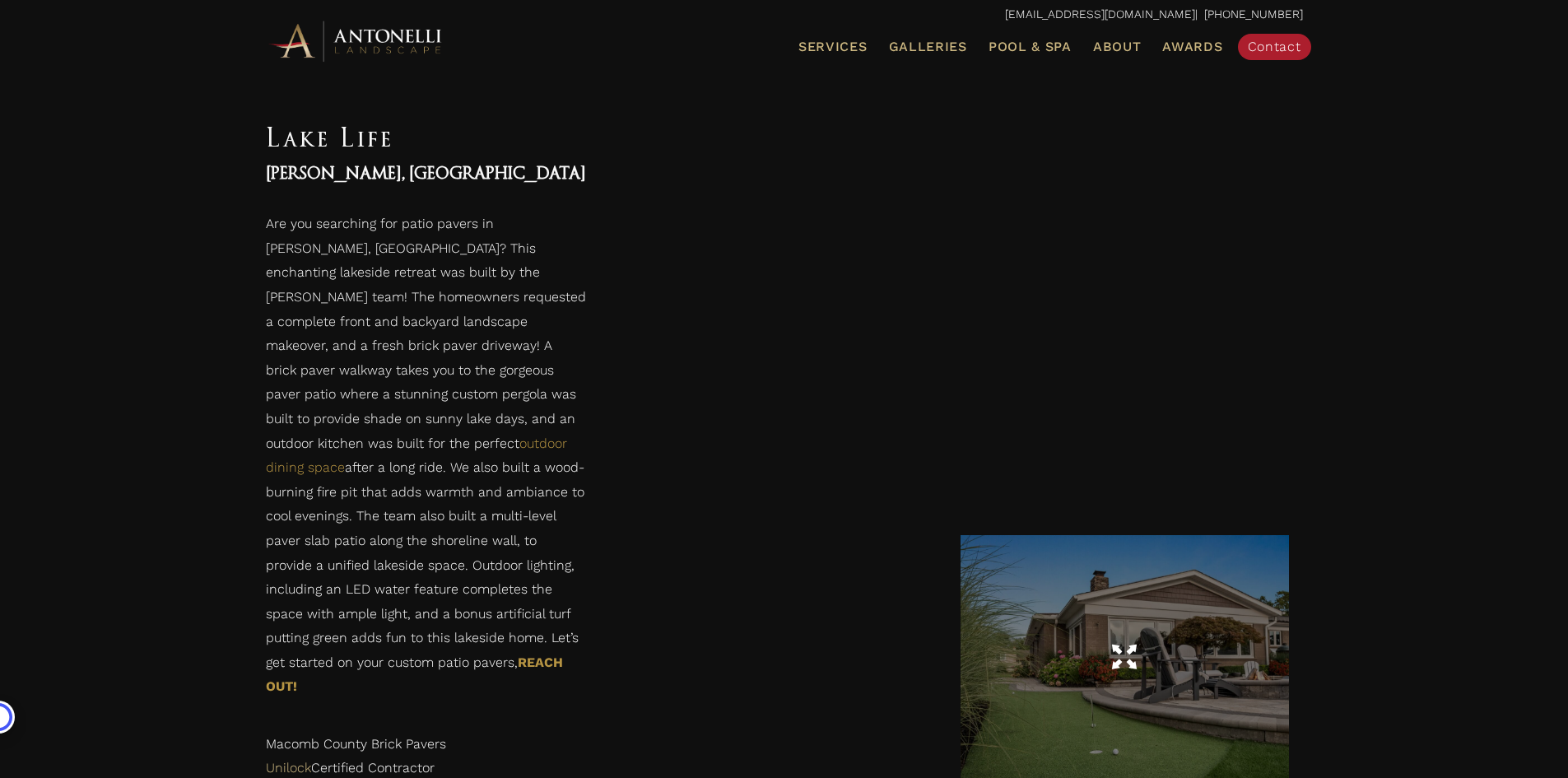
scroll to position [3291, 0]
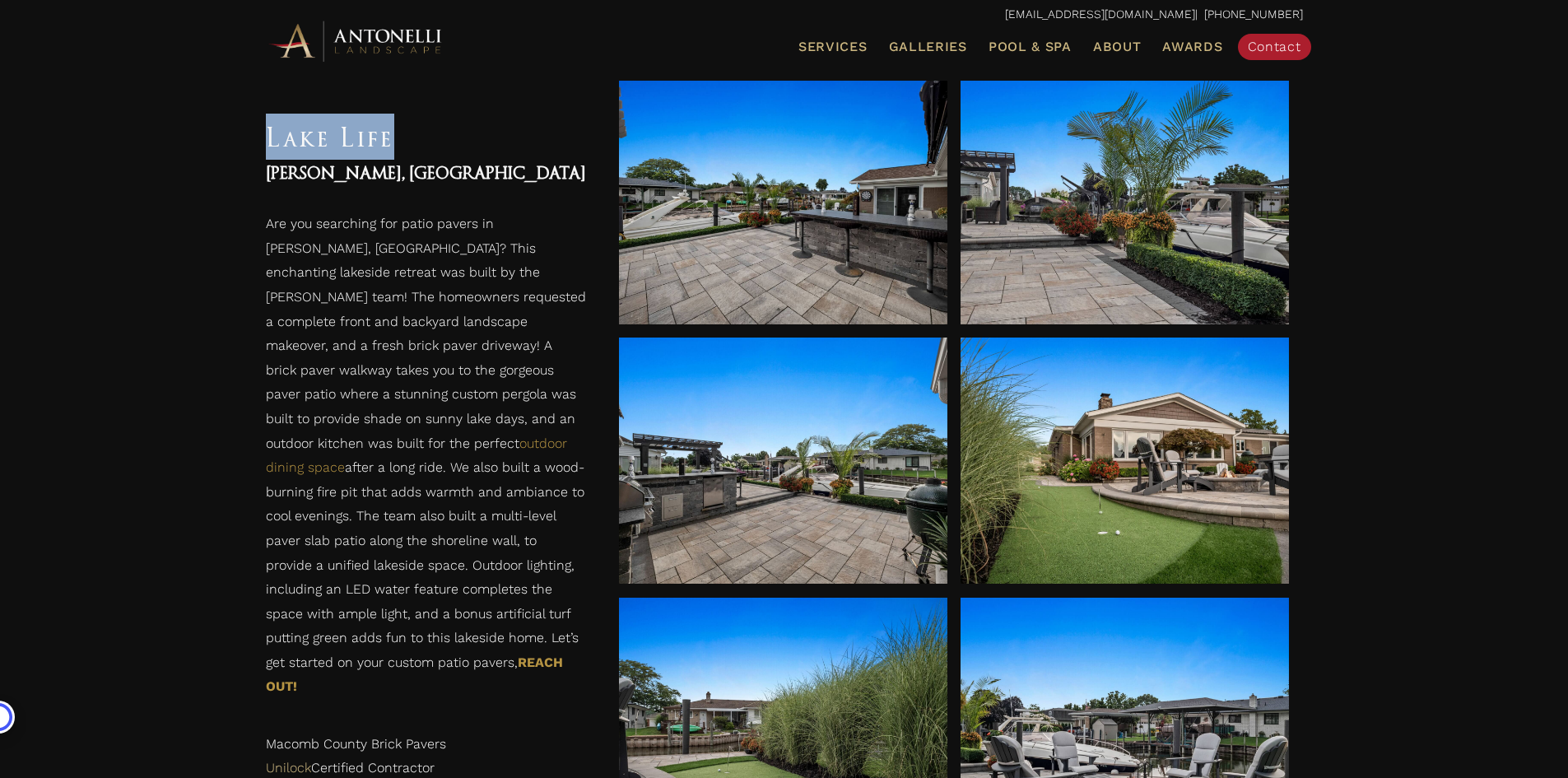
drag, startPoint x: 398, startPoint y: 152, endPoint x: 268, endPoint y: 138, distance: 130.8
click at [268, 138] on h1 "Lake Life" at bounding box center [426, 136] width 321 height 46
copy h1 "Lake Life"
click at [284, 173] on h4 "Harrison Twp, MI" at bounding box center [426, 173] width 321 height 28
drag, startPoint x: 264, startPoint y: 171, endPoint x: 409, endPoint y: 166, distance: 145.1
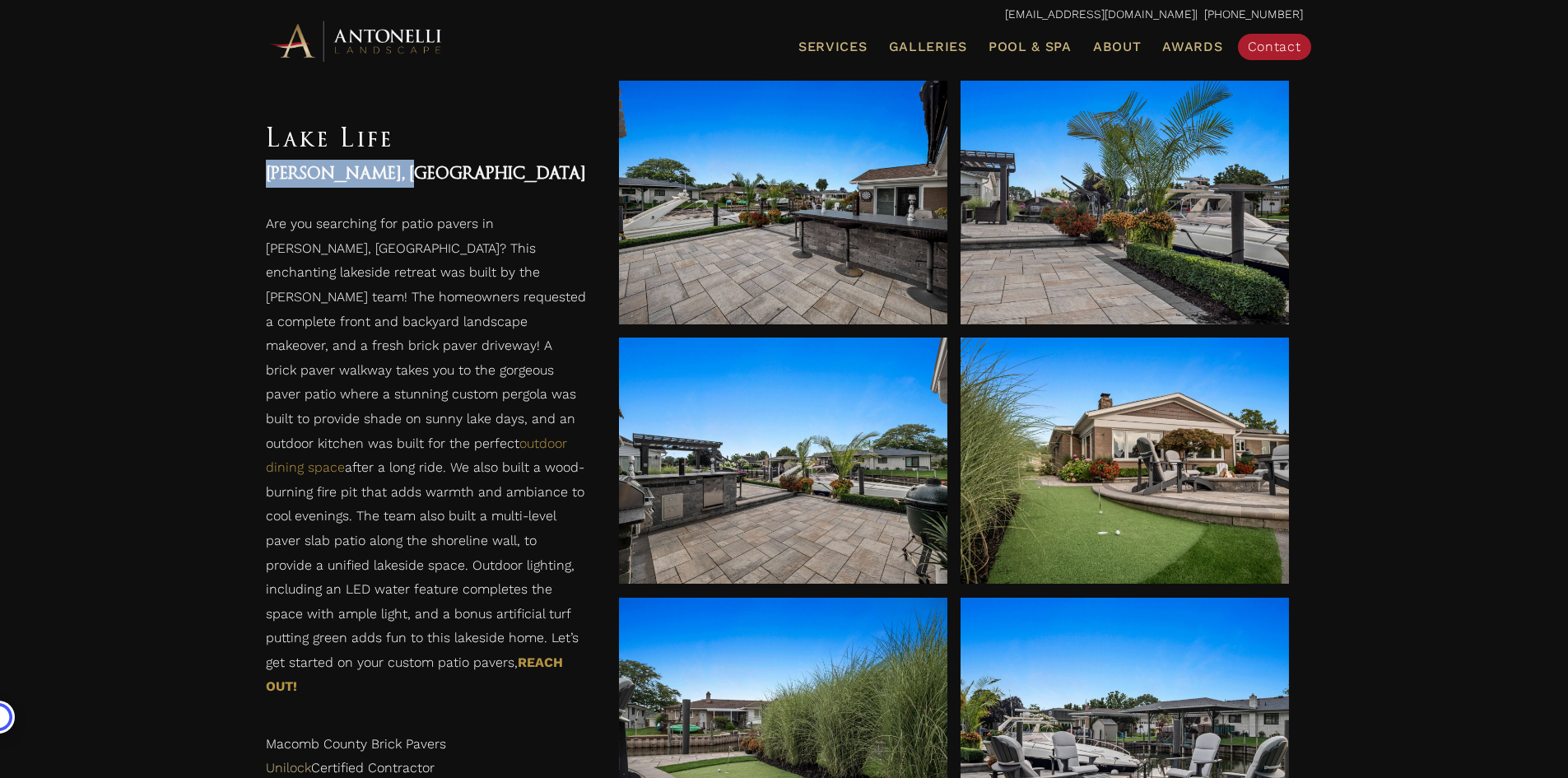
click at [409, 166] on div "Lake Life Harrison Twp, MI" at bounding box center [426, 146] width 353 height 99
copy h4 "Harrison Twp, MI"
drag, startPoint x: 261, startPoint y: 228, endPoint x: 453, endPoint y: 709, distance: 517.9
click at [453, 709] on div "Are you searching for patio pavers in Harrison Twp, MI? This enchanting lakesid…" at bounding box center [426, 496] width 353 height 601
copy div "Are you searching for patio pavers in Harrison Twp, MI? This enchanting lakesid…"
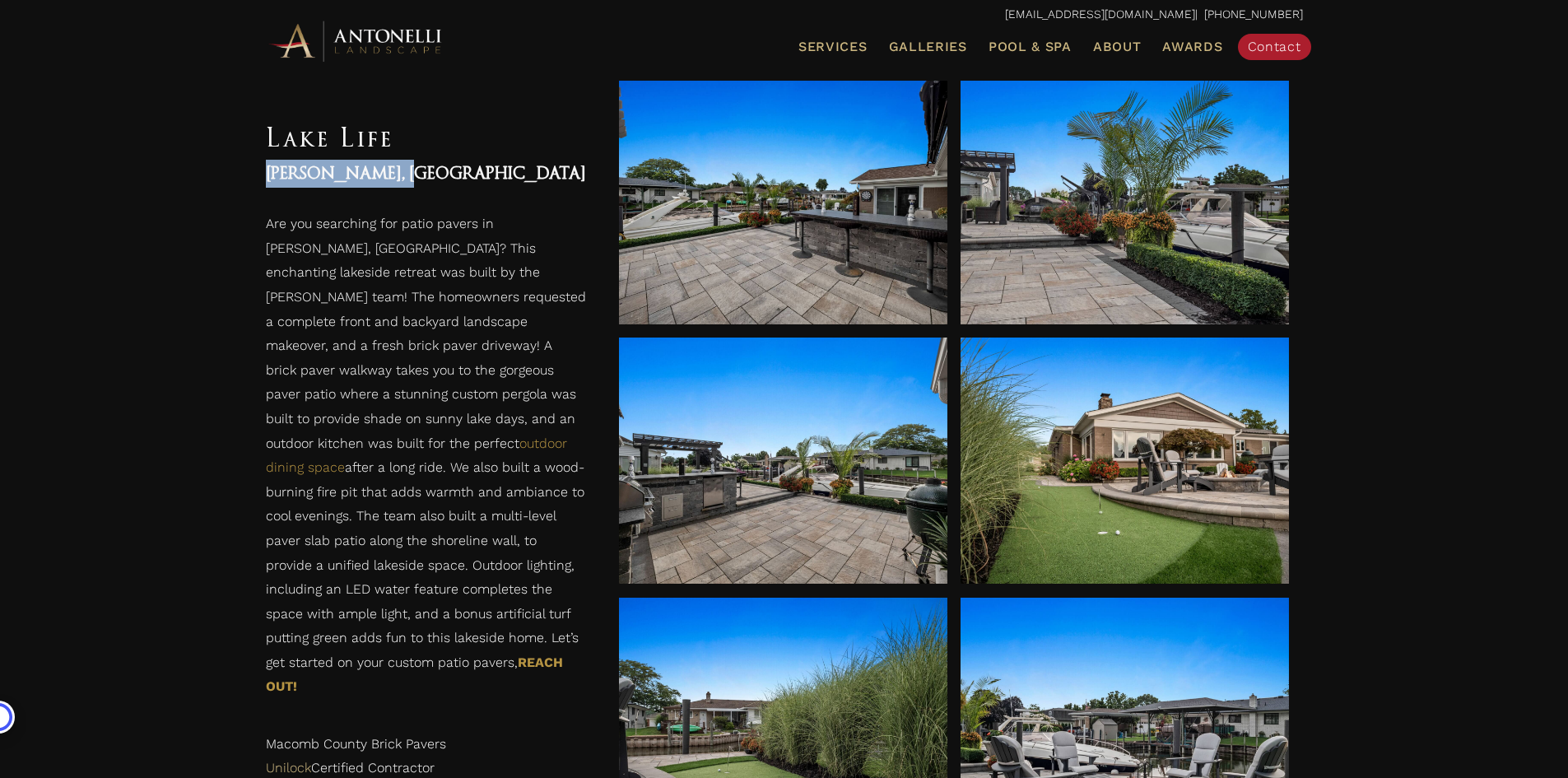
click at [291, 532] on p "Are you searching for patio pavers in Harrison Twp, MI? This enchanting lakesid…" at bounding box center [426, 459] width 321 height 495
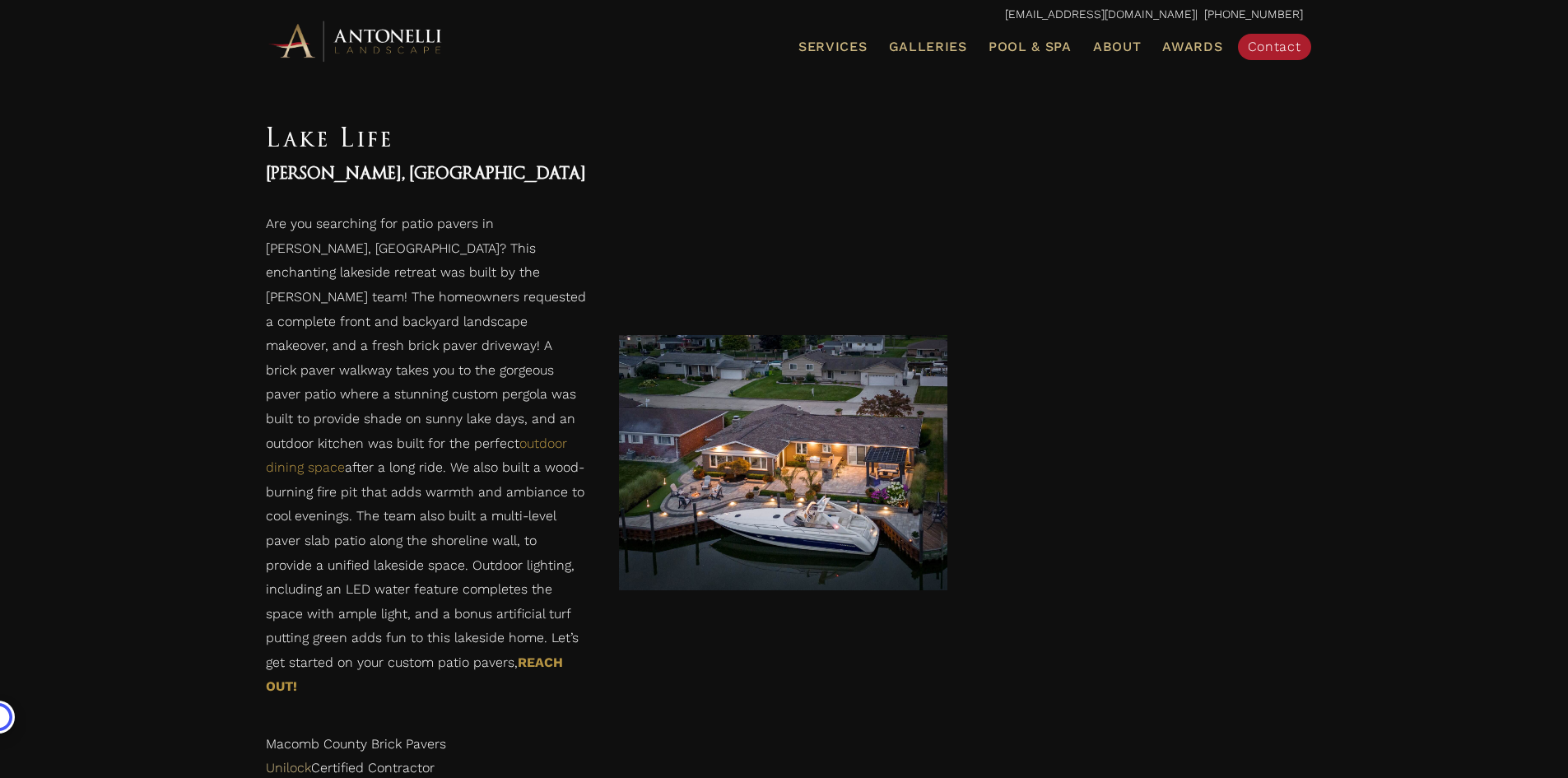
scroll to position [5092, 0]
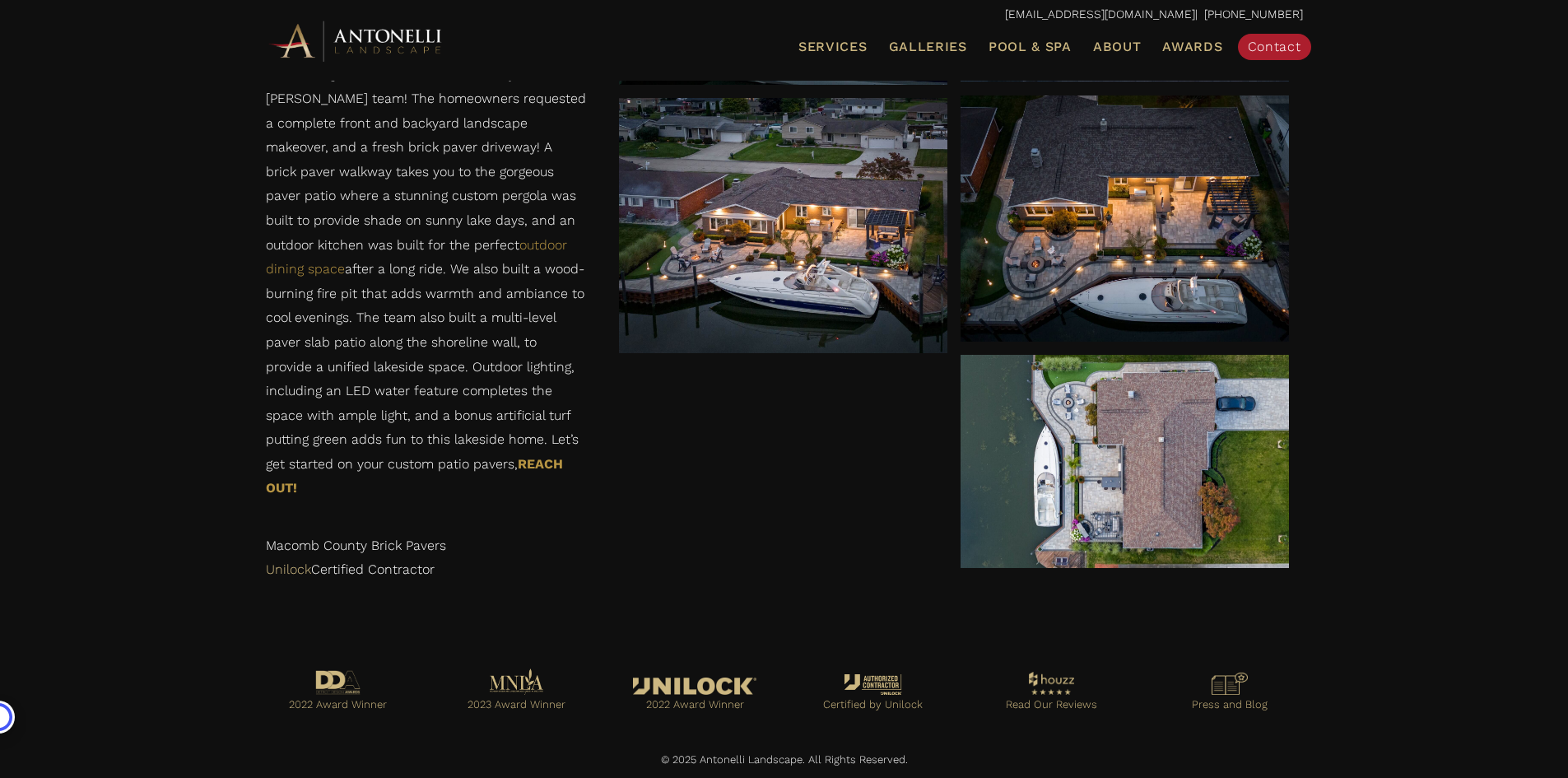
drag, startPoint x: 674, startPoint y: 701, endPoint x: 568, endPoint y: 603, distance: 144.4
click at [920, 47] on span "Galleries" at bounding box center [928, 47] width 78 height 16
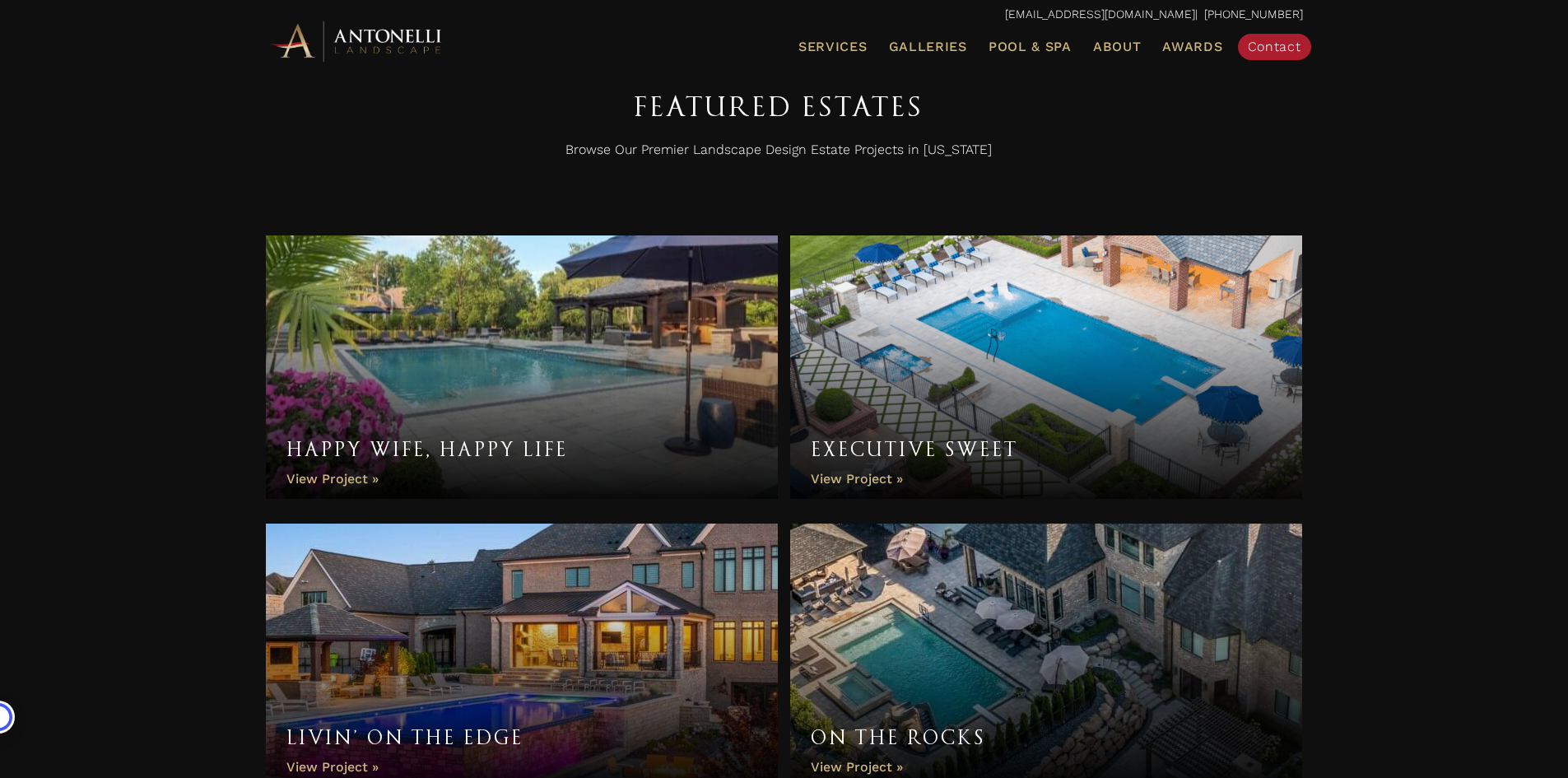
scroll to position [823, 0]
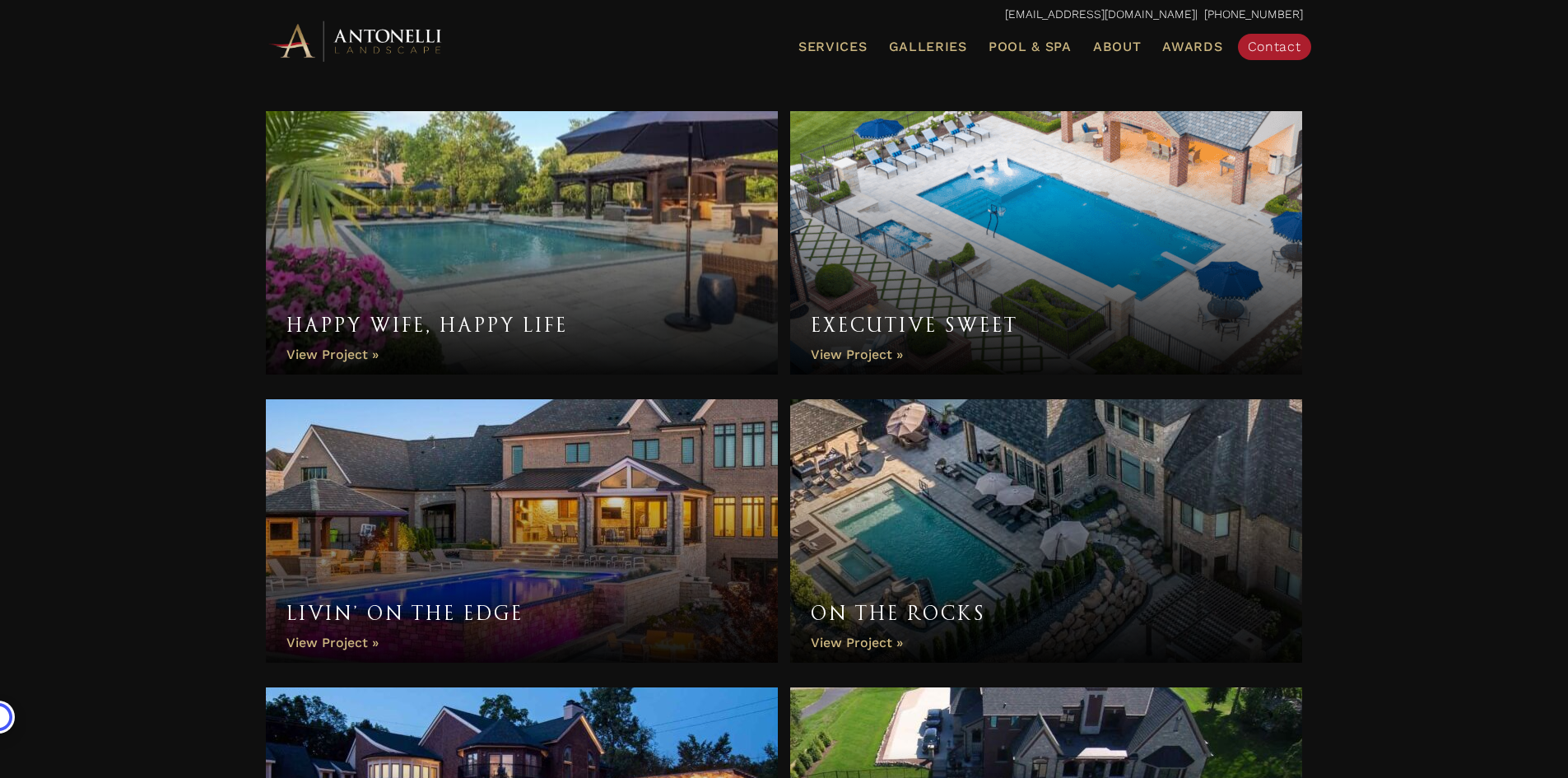
click at [503, 303] on link "Happy Wife, Happy Life" at bounding box center [522, 243] width 513 height 264
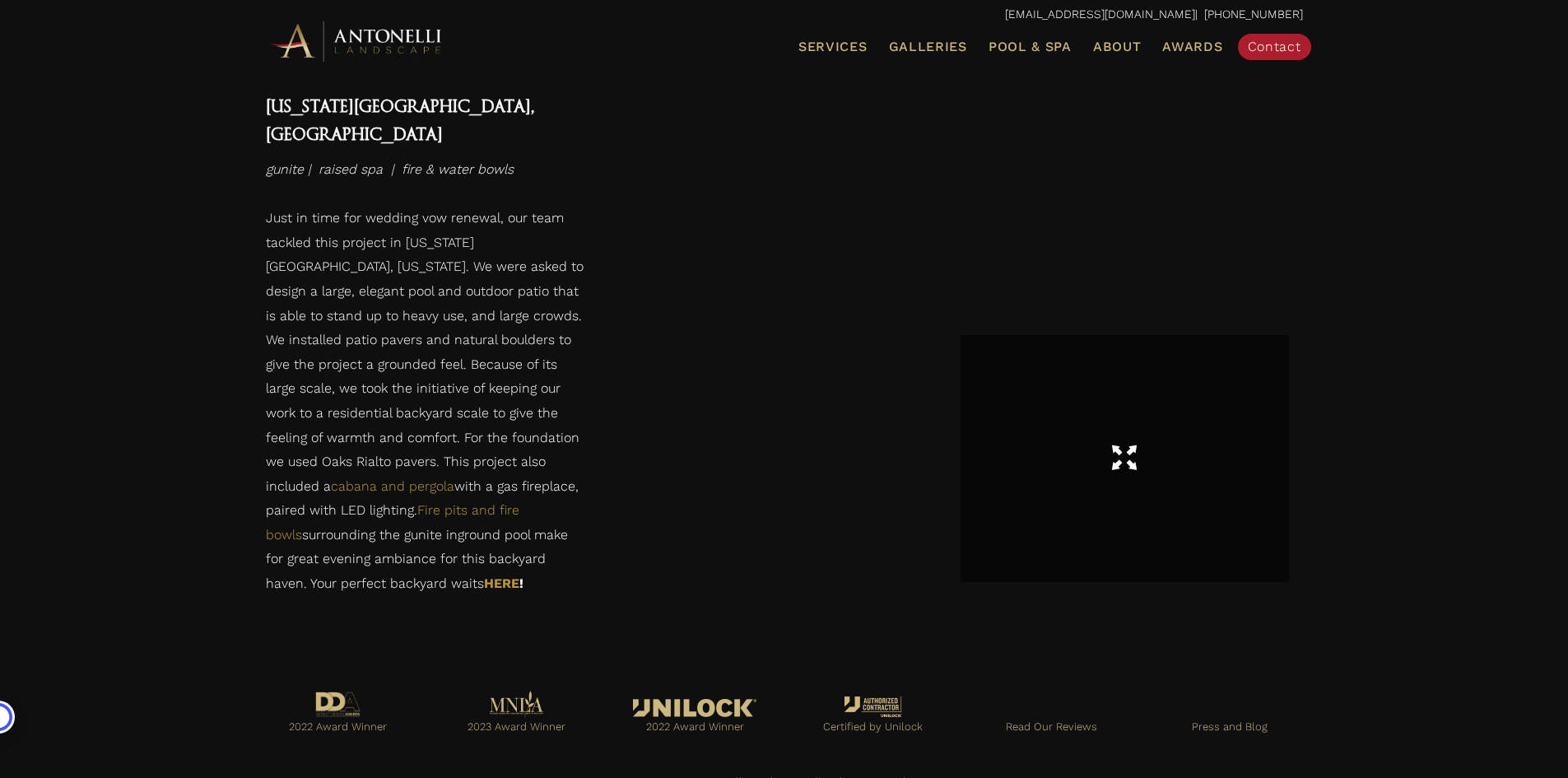
scroll to position [3149, 0]
